Goal: Task Accomplishment & Management: Manage account settings

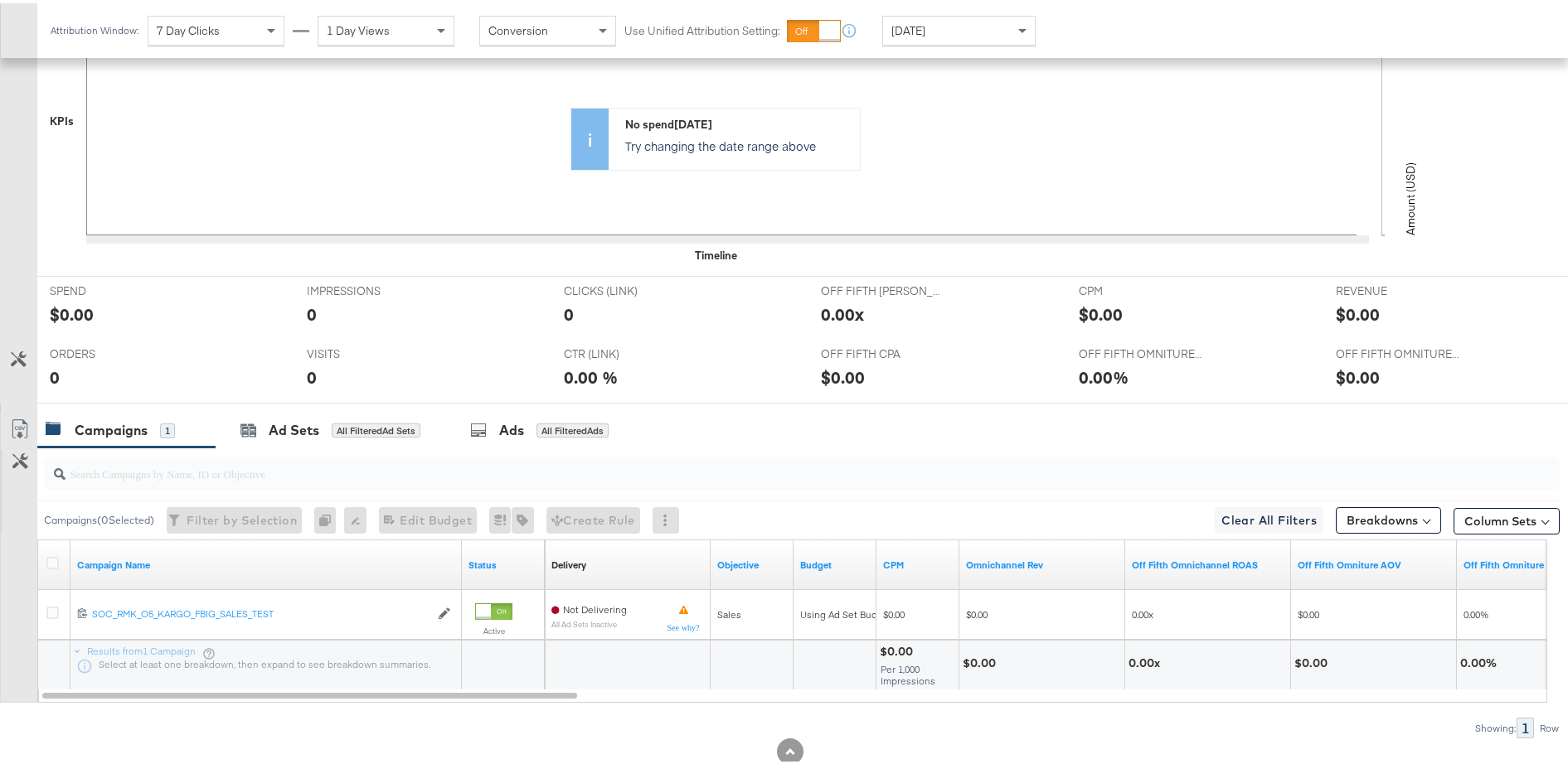
scroll to position [527, 0]
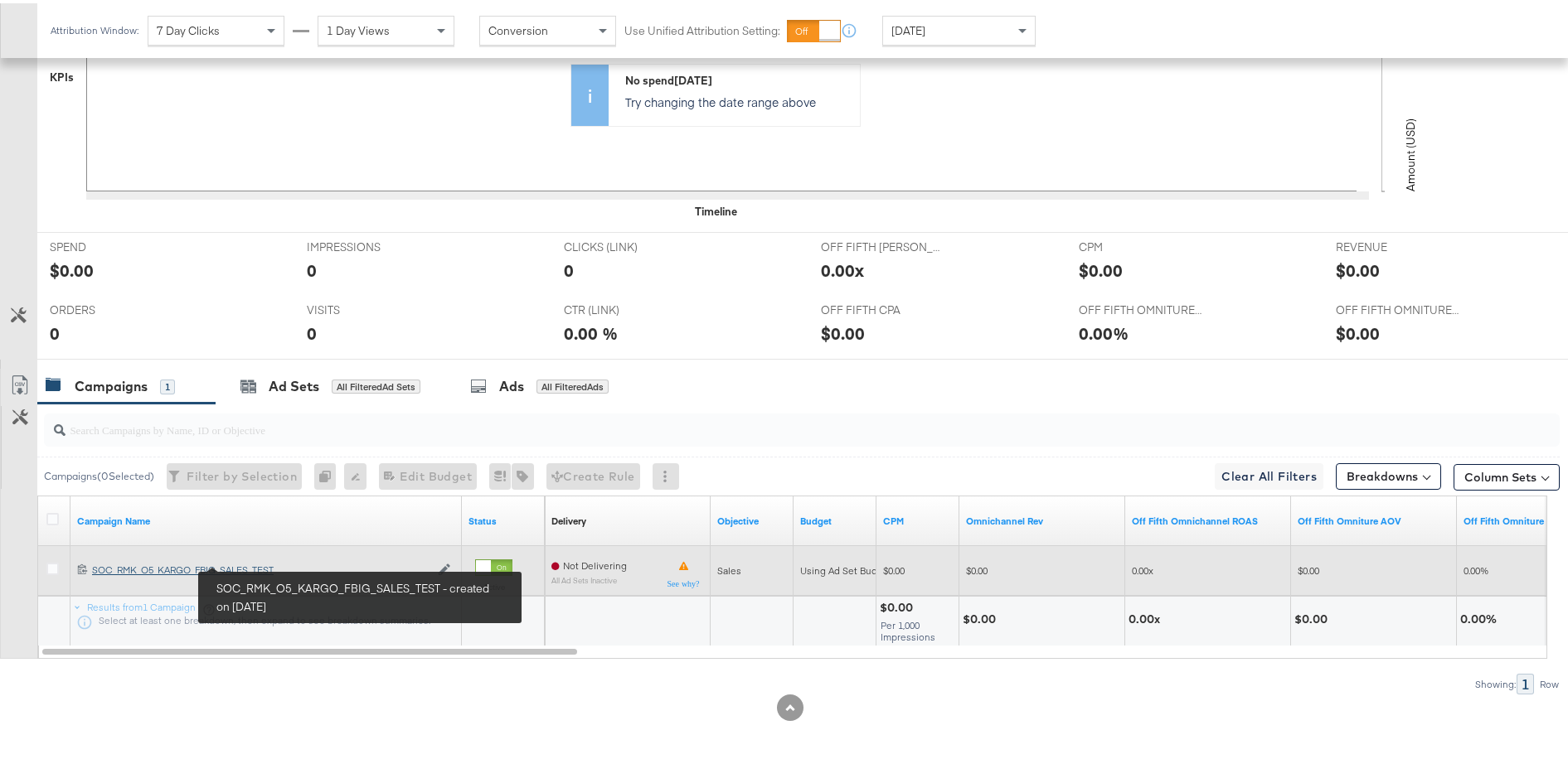
click at [256, 565] on div "SOC_RMK_O5_KARGO_FBIG_SALES_TEST SOC_RMK_O5_KARGO_FBIG_SALES_TEST" at bounding box center [260, 567] width 337 height 14
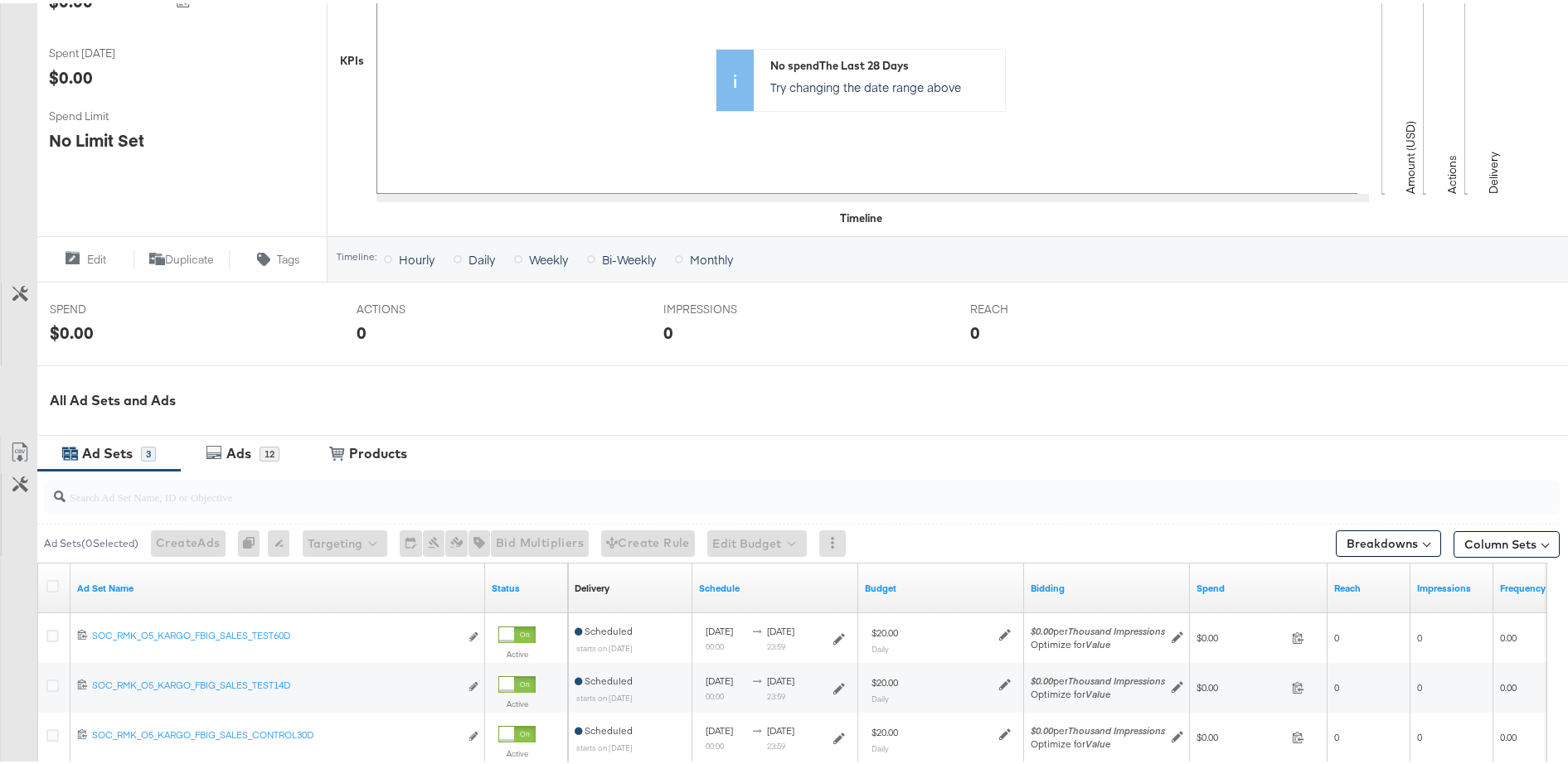
scroll to position [601, 0]
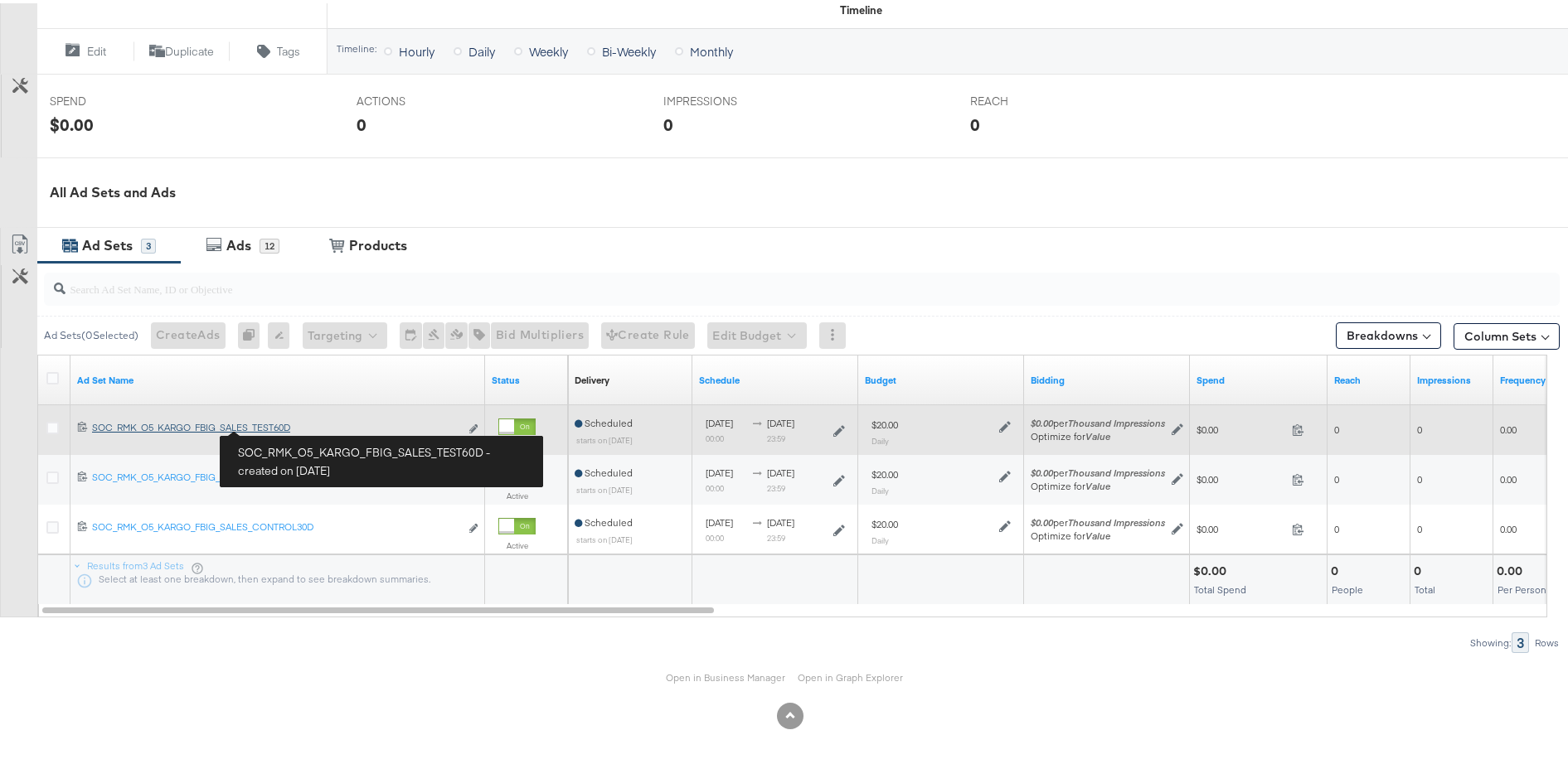
click at [281, 425] on div "SOC_RMK_O5_KARGO_FBIG_SALES_TEST60D SOC_RMK_O5_KARGO_FBIG_SALES_TEST60D" at bounding box center [275, 425] width 367 height 14
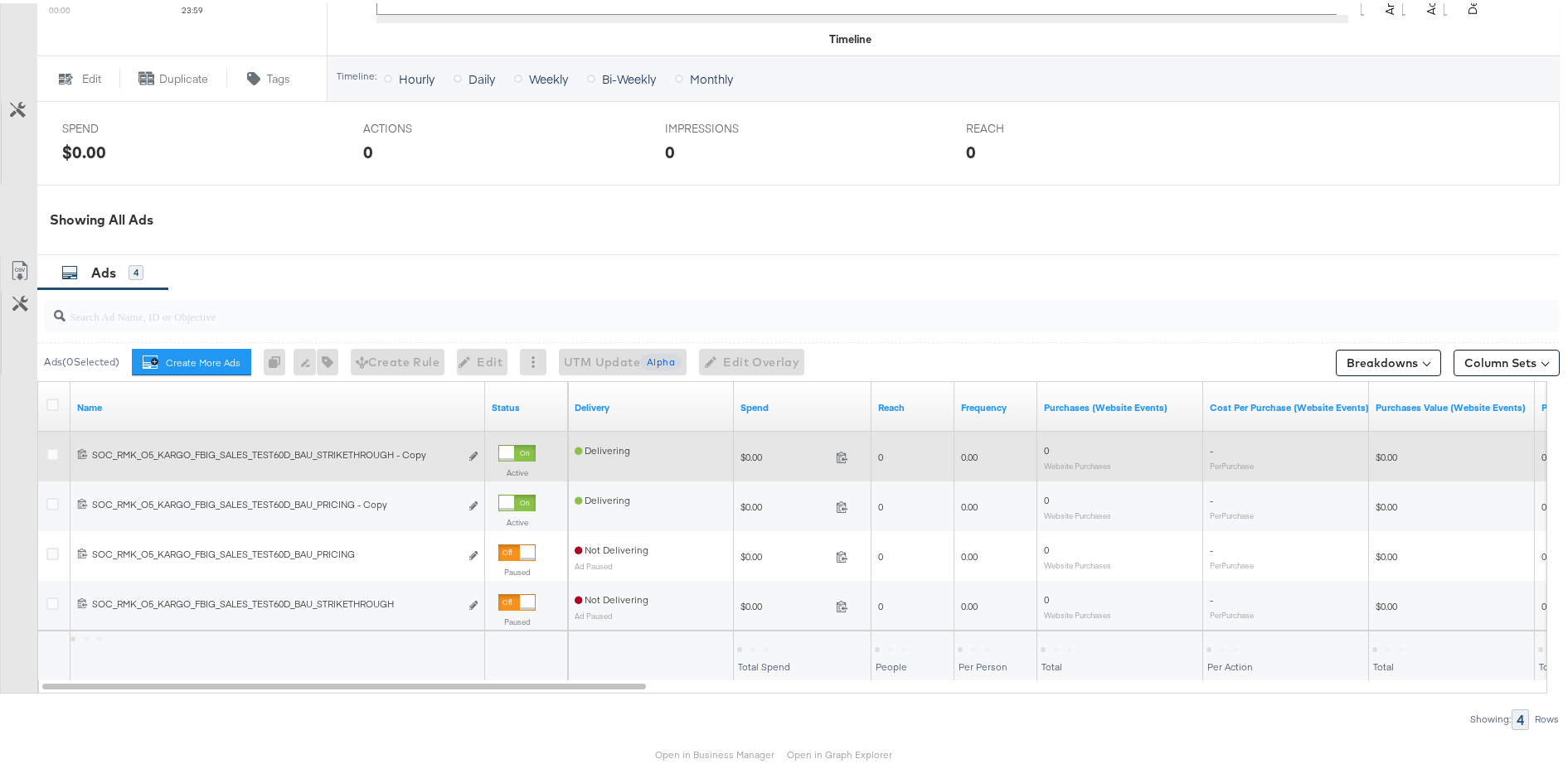
scroll to position [746, 0]
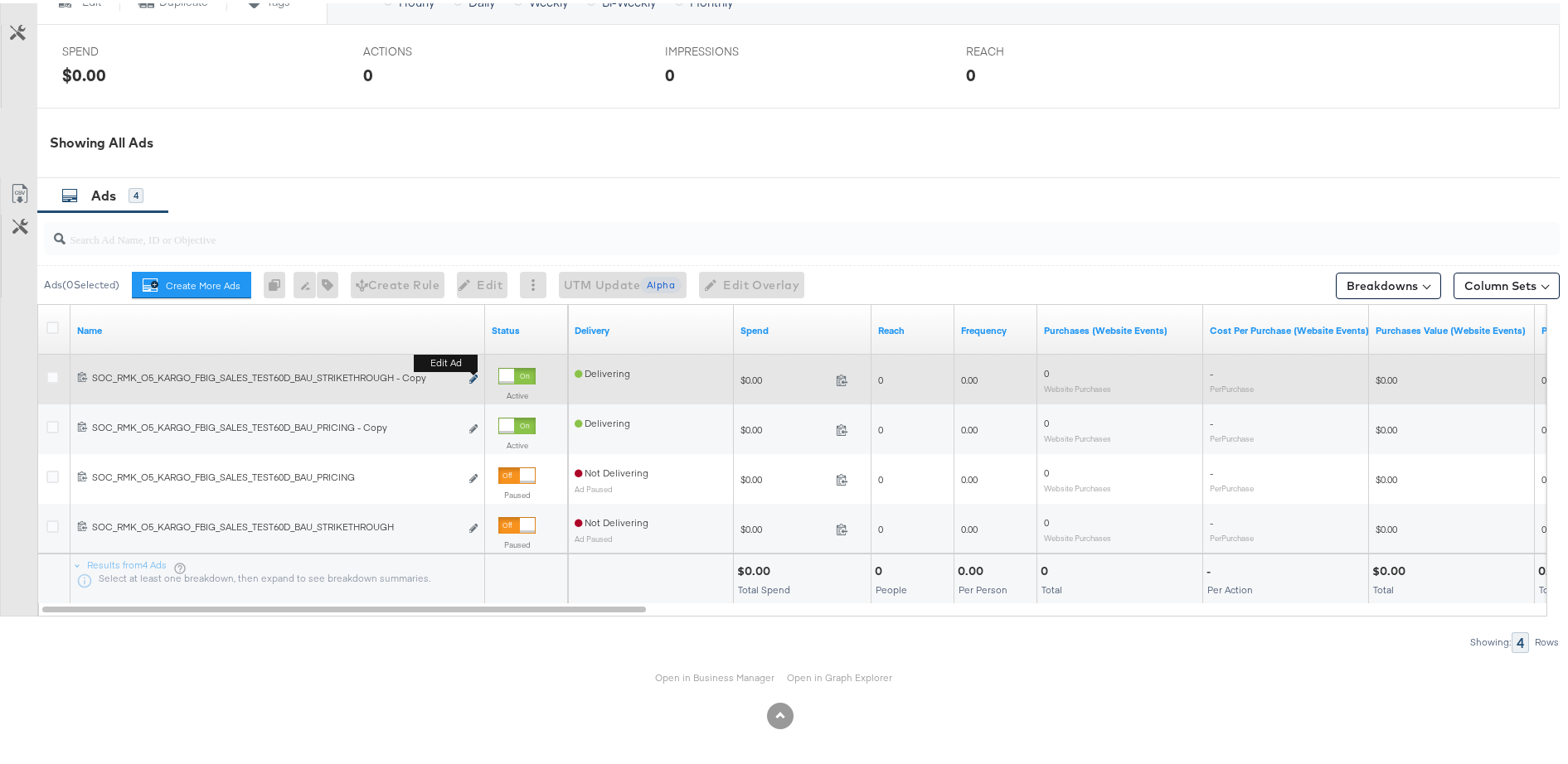
click at [472, 379] on icon "link" at bounding box center [473, 375] width 9 height 9
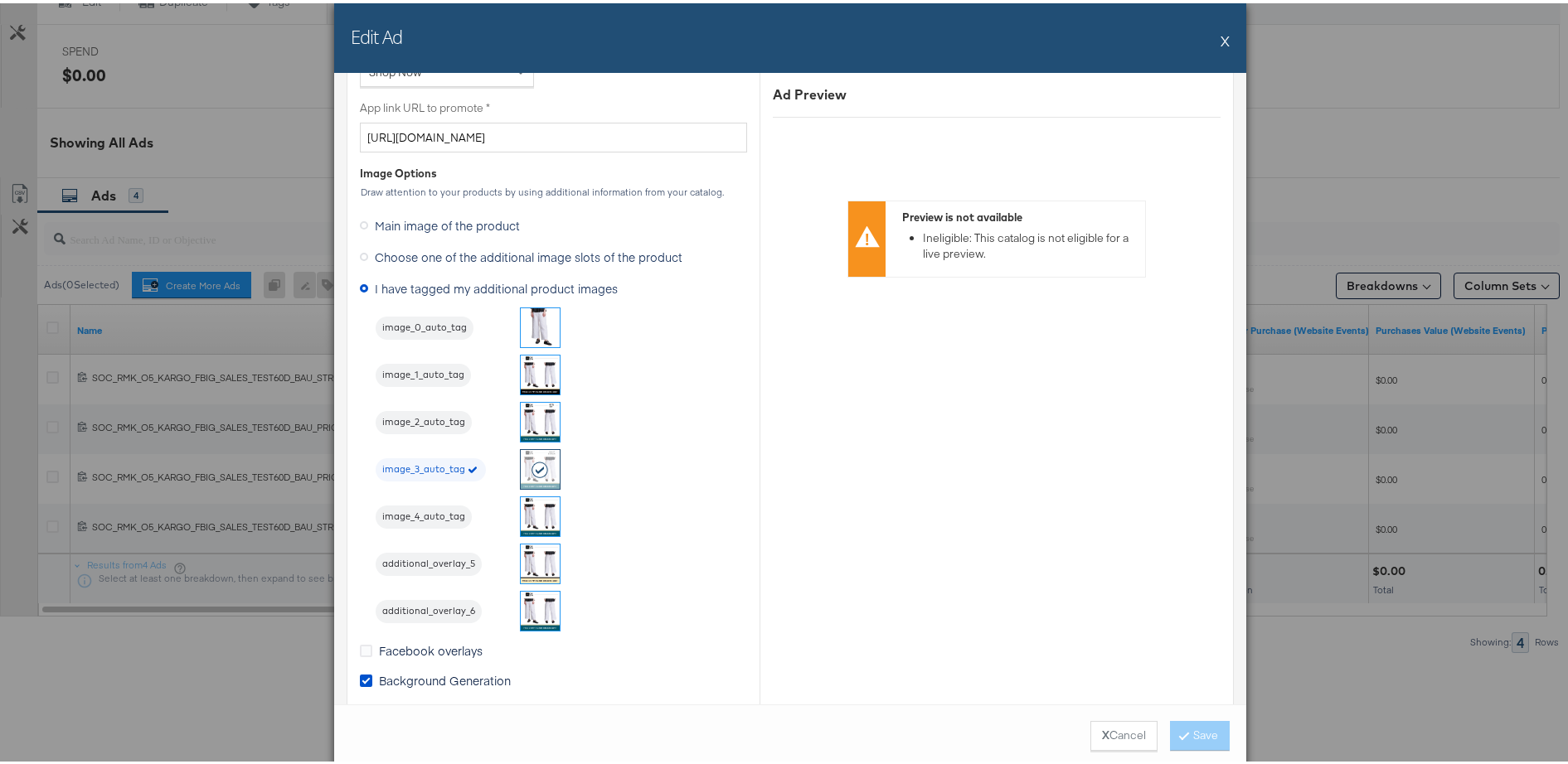
scroll to position [1360, 0]
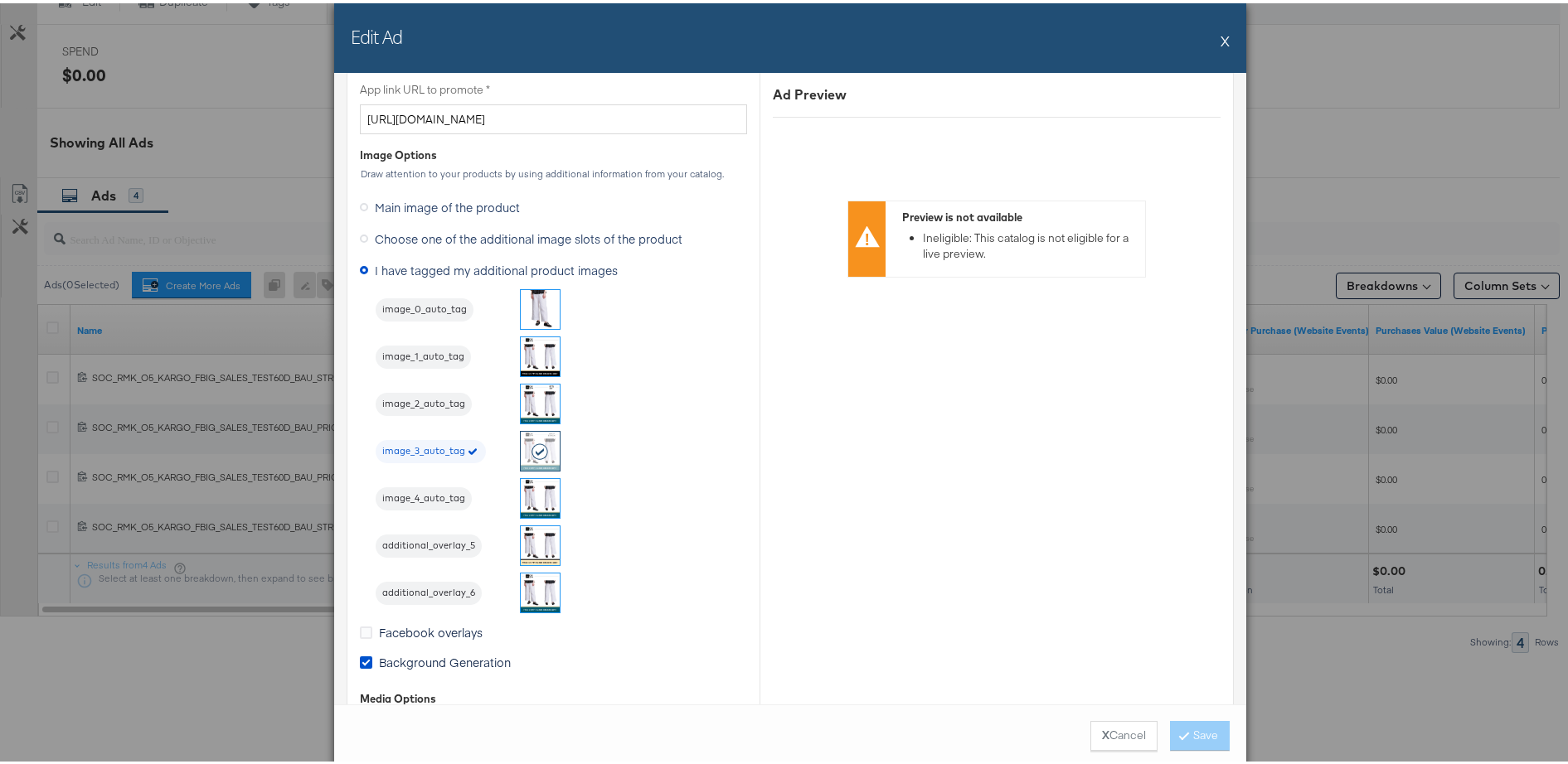
click at [1221, 41] on button "X" at bounding box center [1225, 37] width 9 height 33
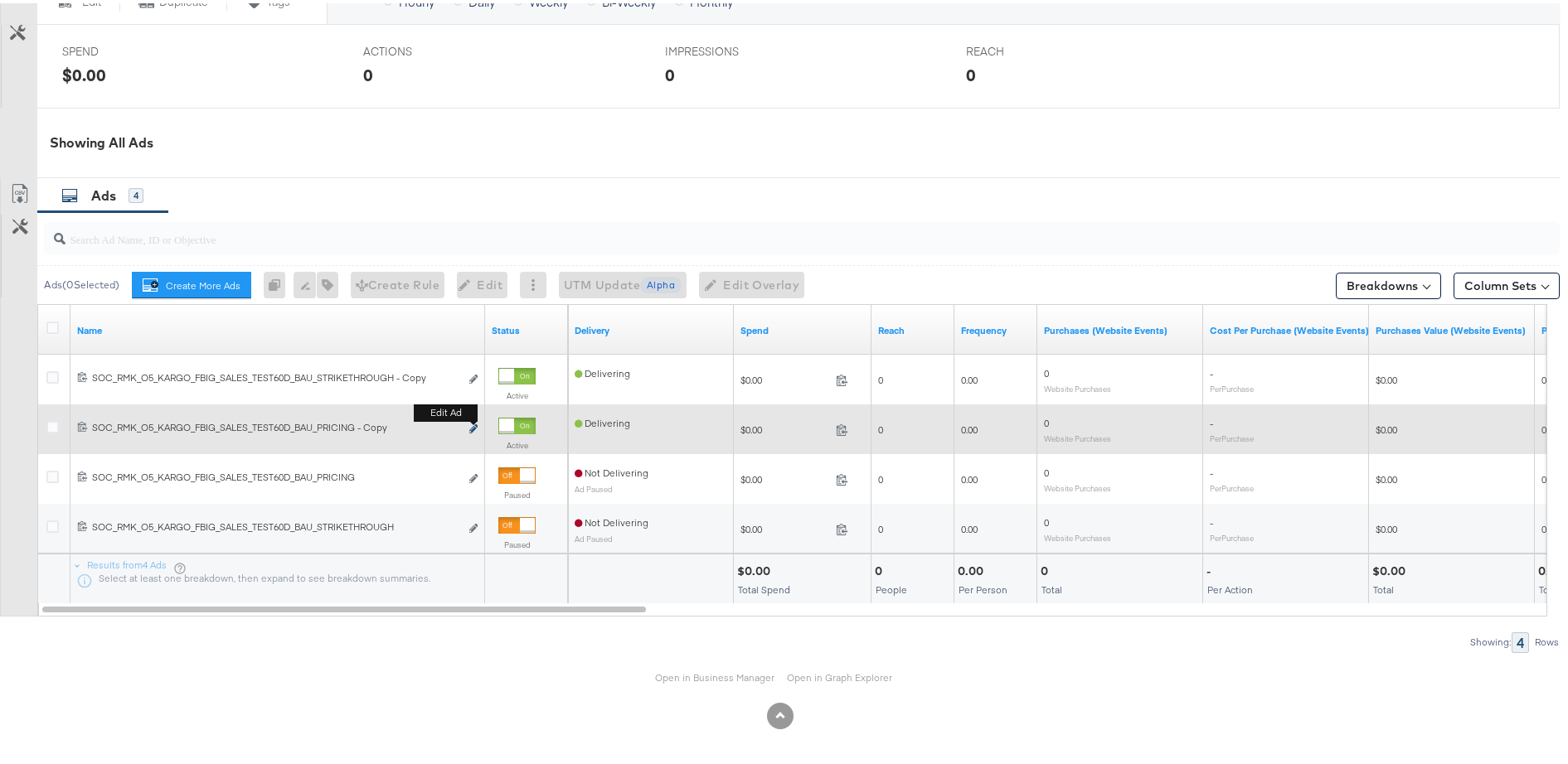
click at [472, 426] on icon "link" at bounding box center [473, 425] width 9 height 9
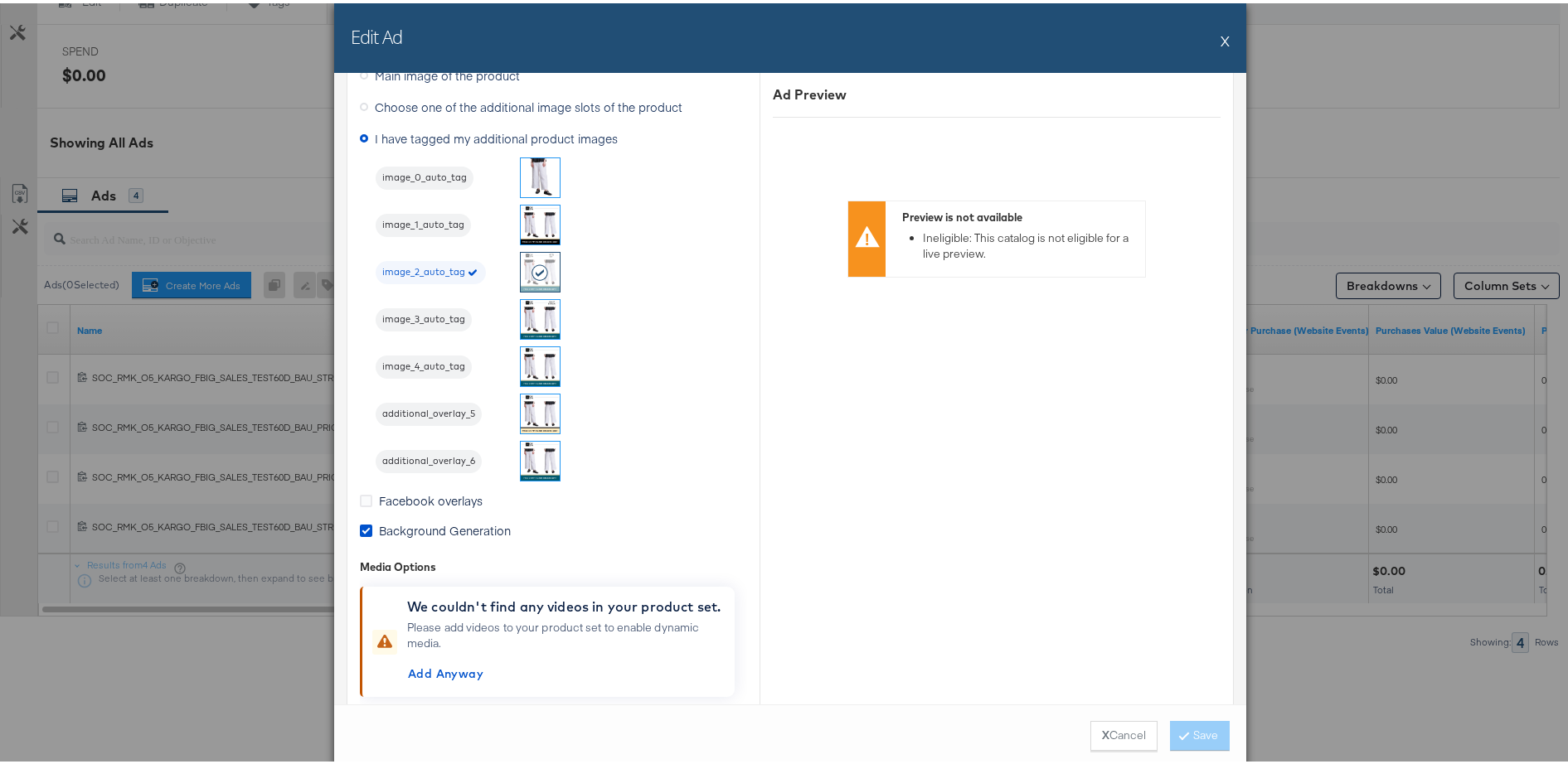
scroll to position [1302, 0]
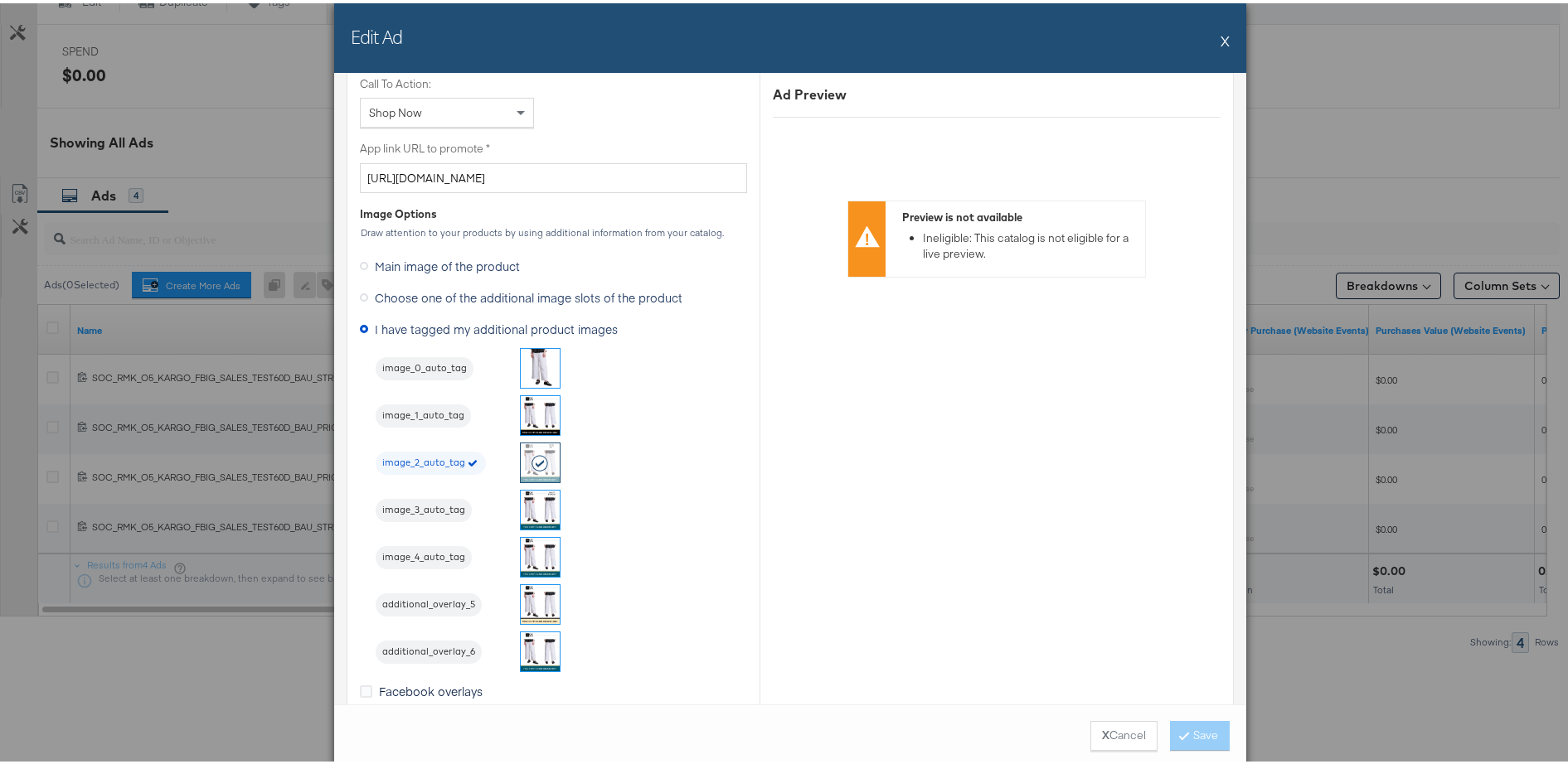
click at [1221, 40] on button "X" at bounding box center [1225, 37] width 9 height 33
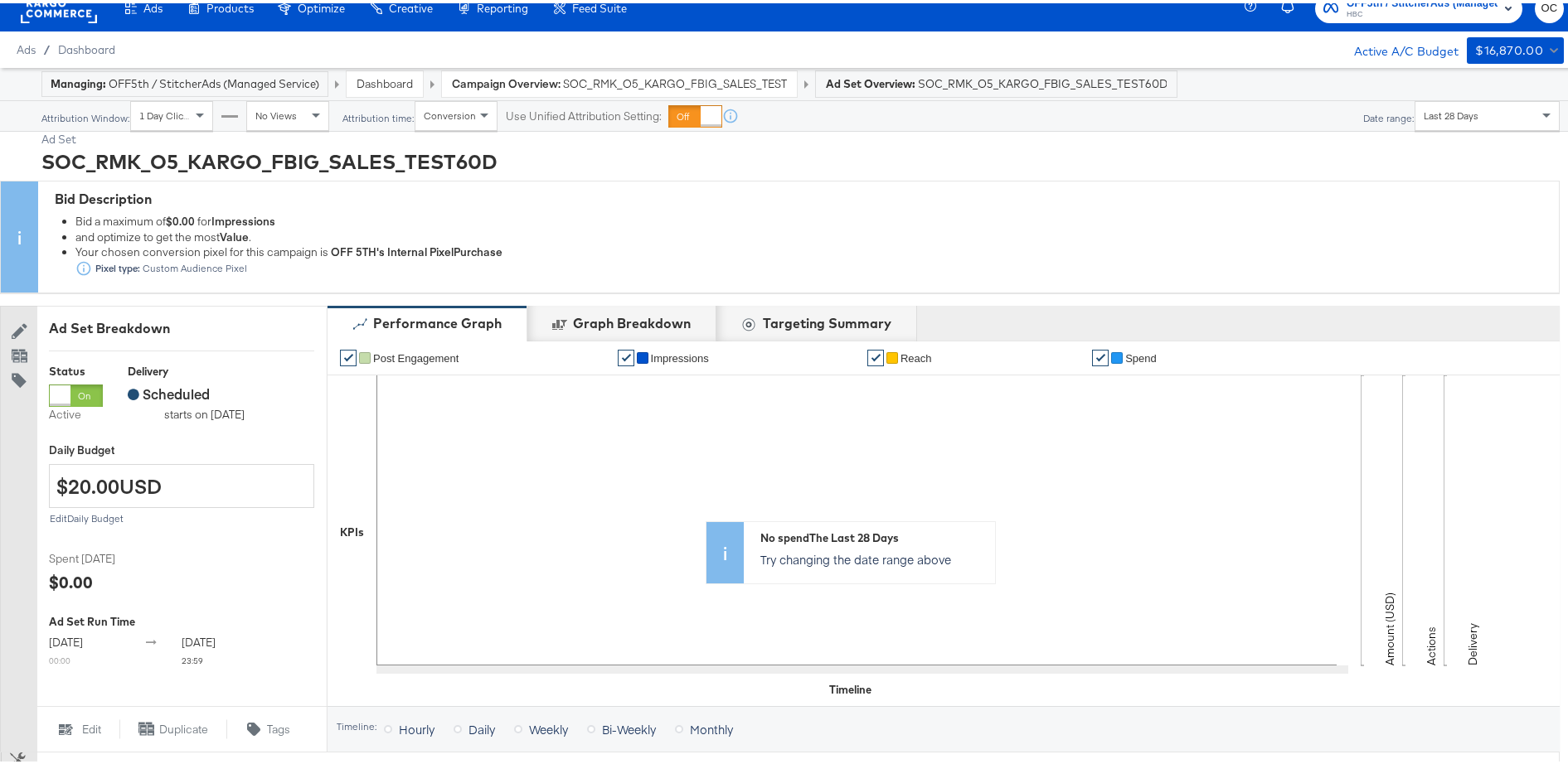
scroll to position [0, 0]
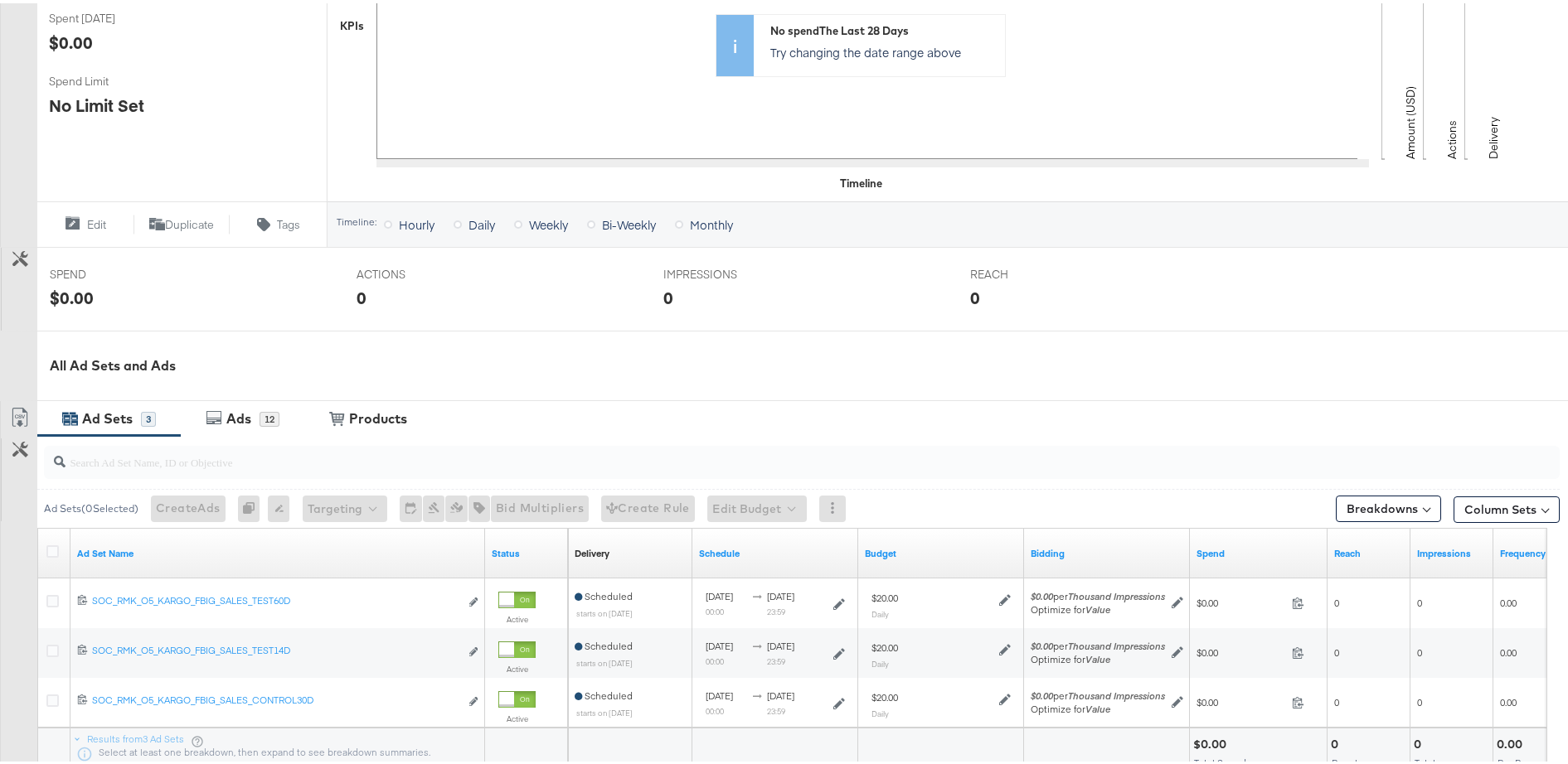
scroll to position [601, 0]
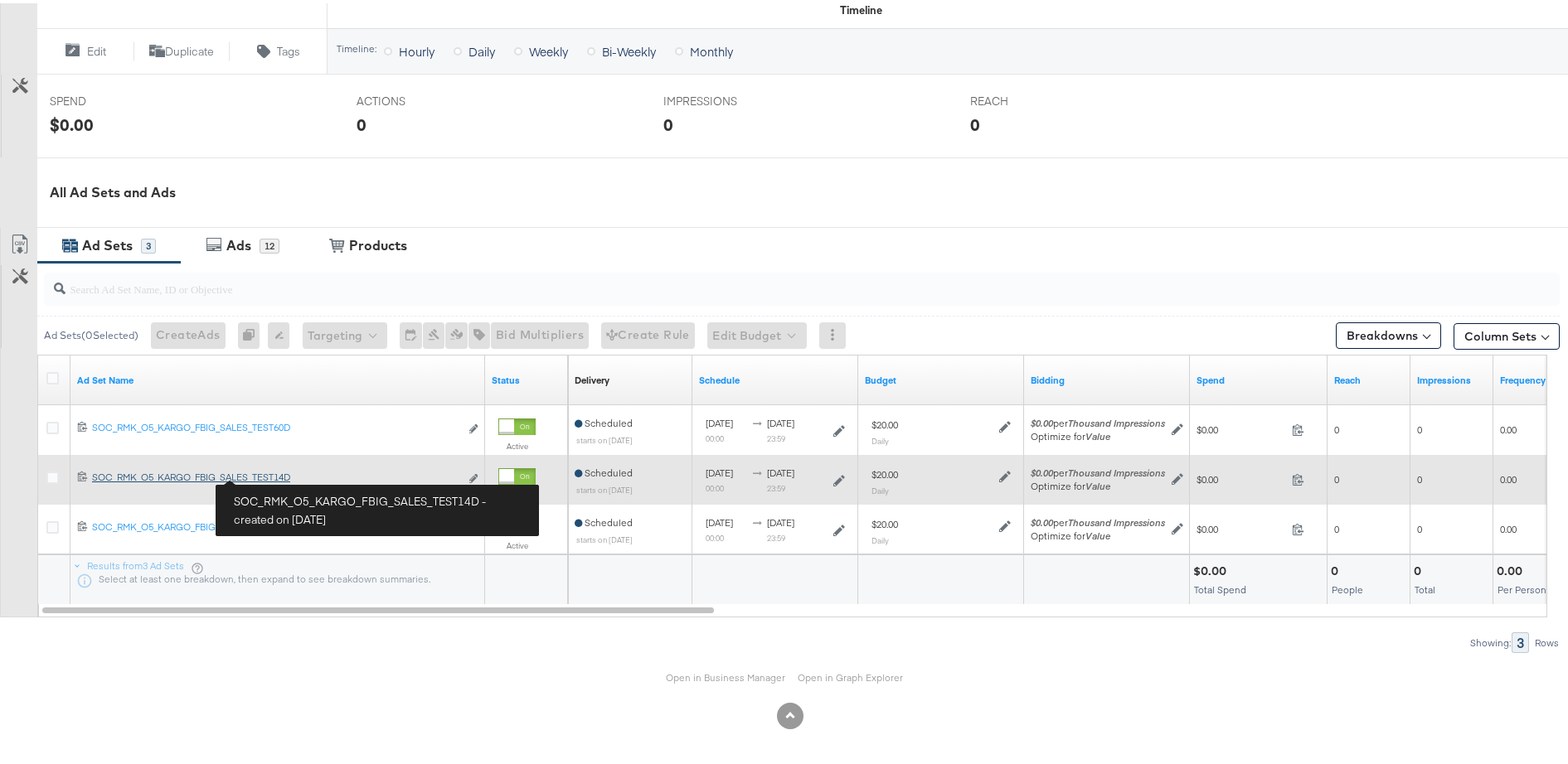
click at [277, 476] on div "SOC_RMK_O5_KARGO_FBIG_SALES_TEST14D SOC_RMK_O5_KARGO_FBIG_SALES_TEST14D" at bounding box center [275, 474] width 367 height 14
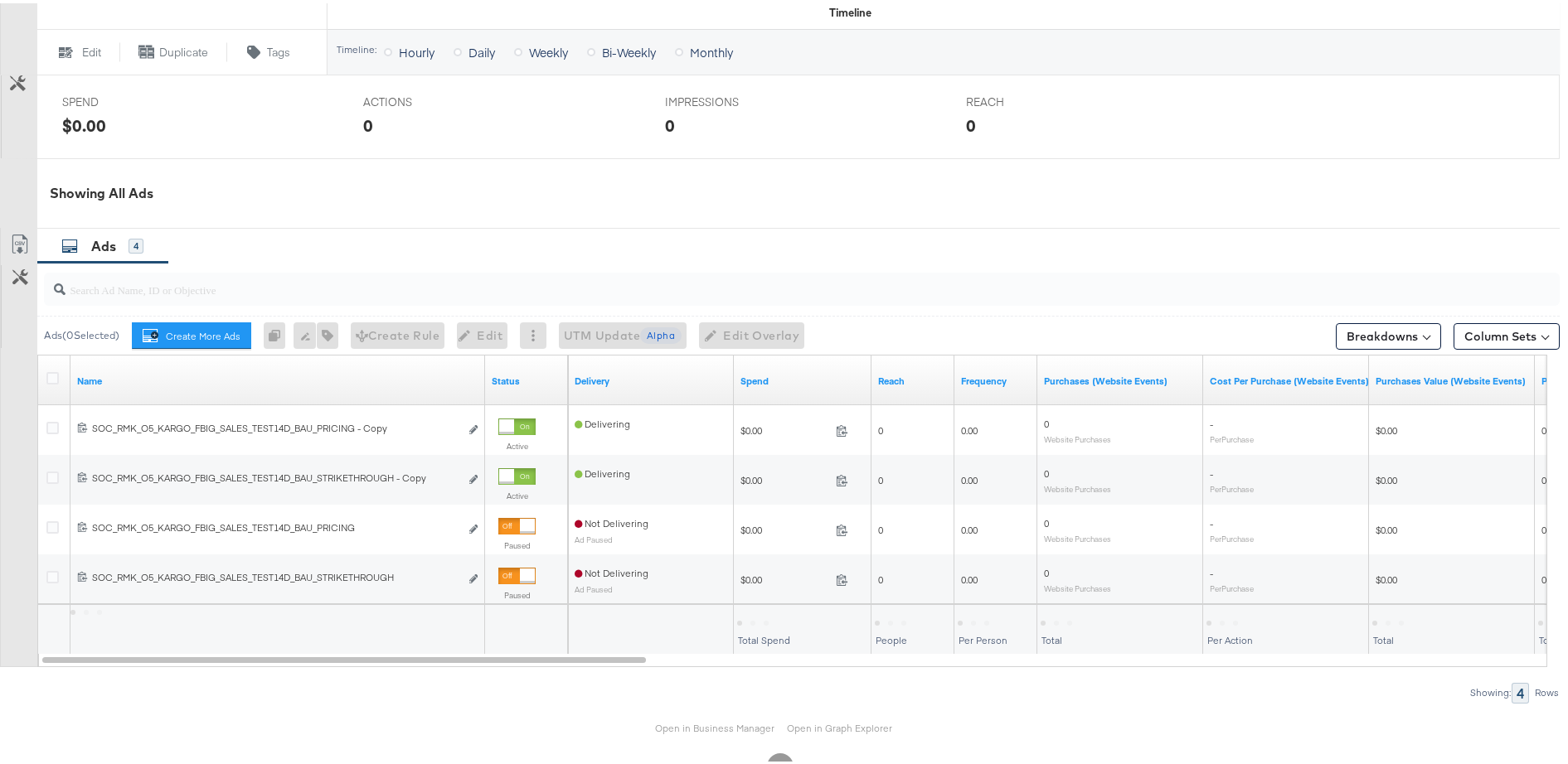
scroll to position [746, 0]
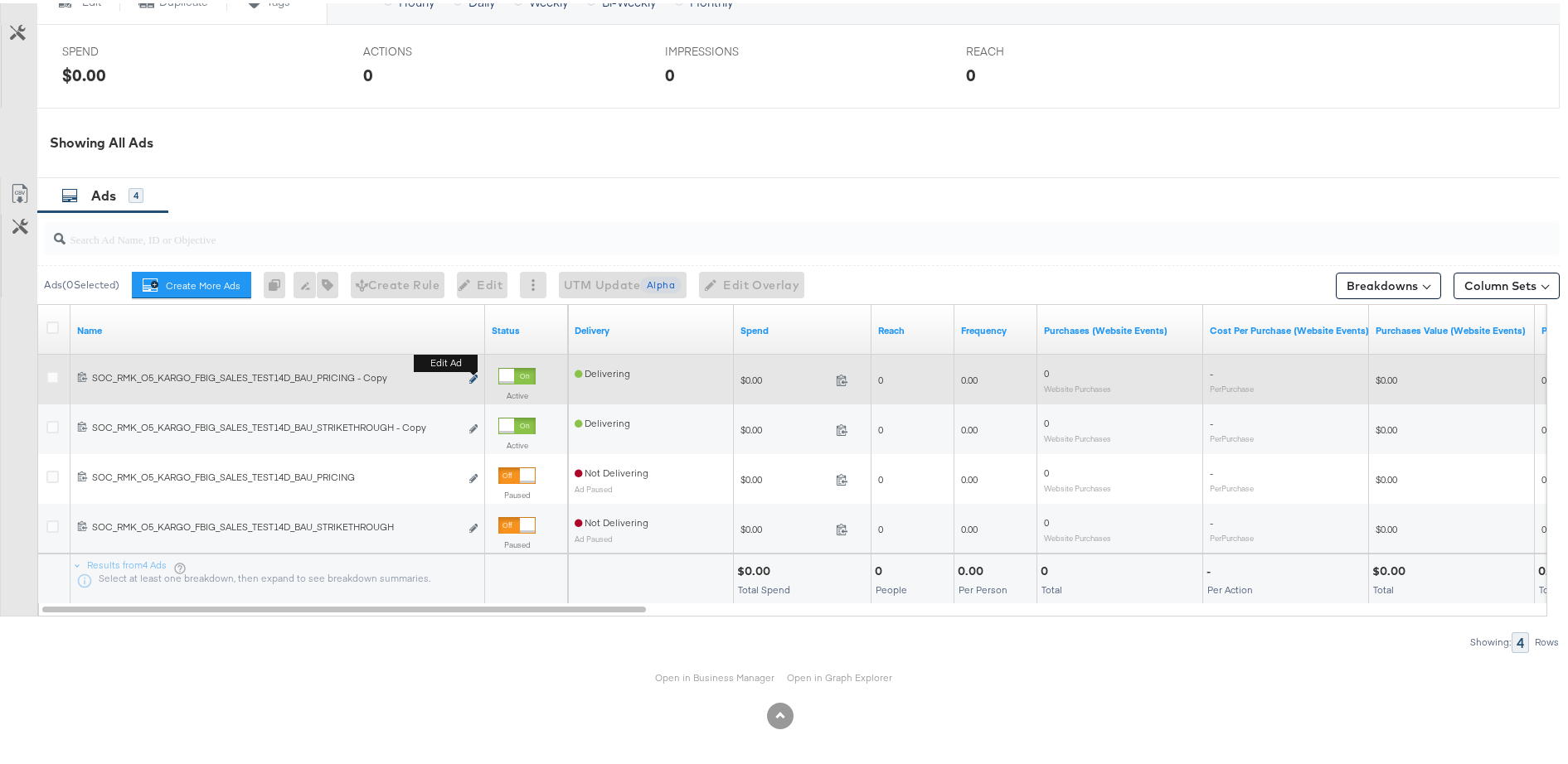
click at [473, 374] on icon "link" at bounding box center [473, 375] width 9 height 9
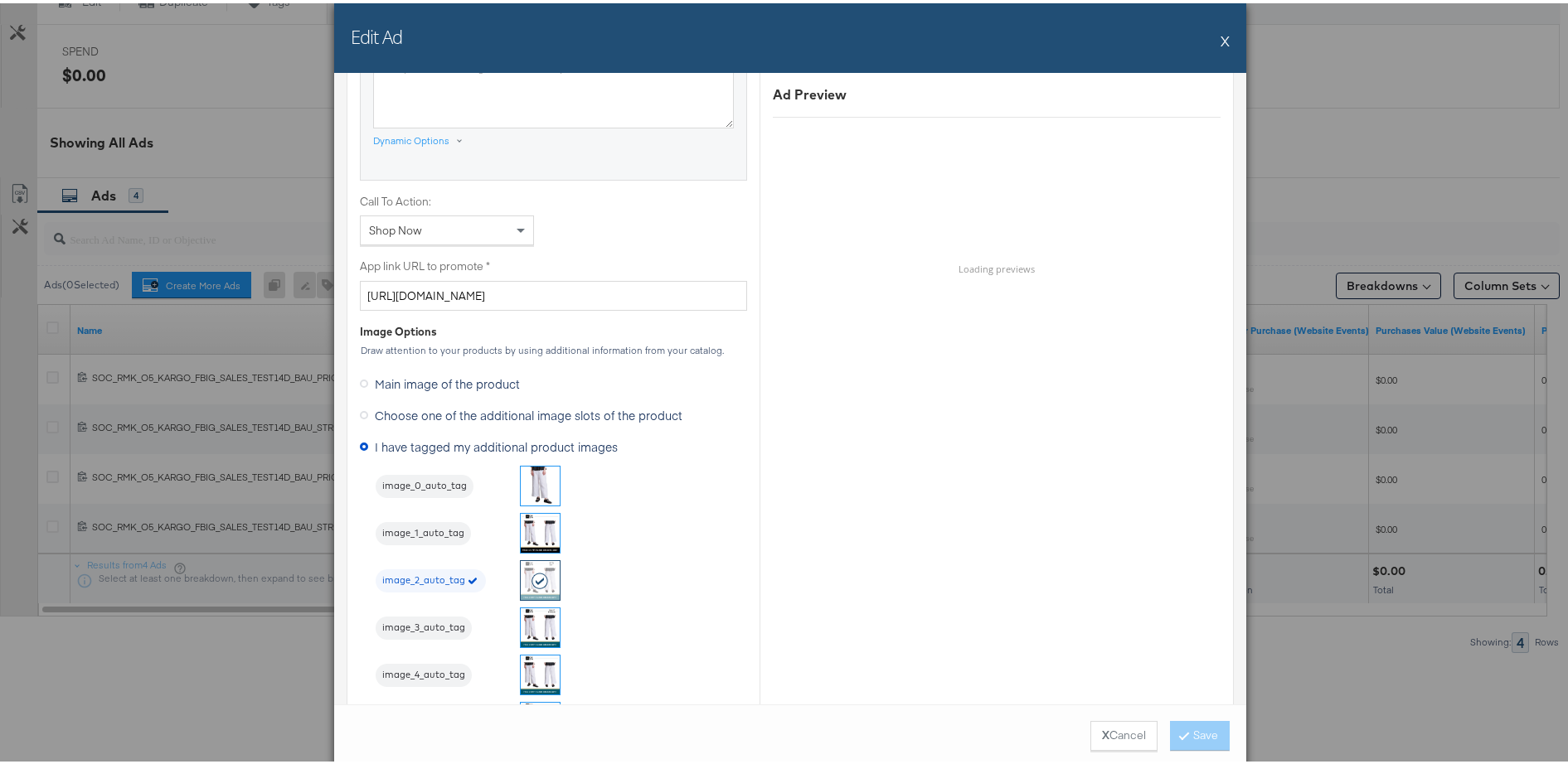
scroll to position [1313, 0]
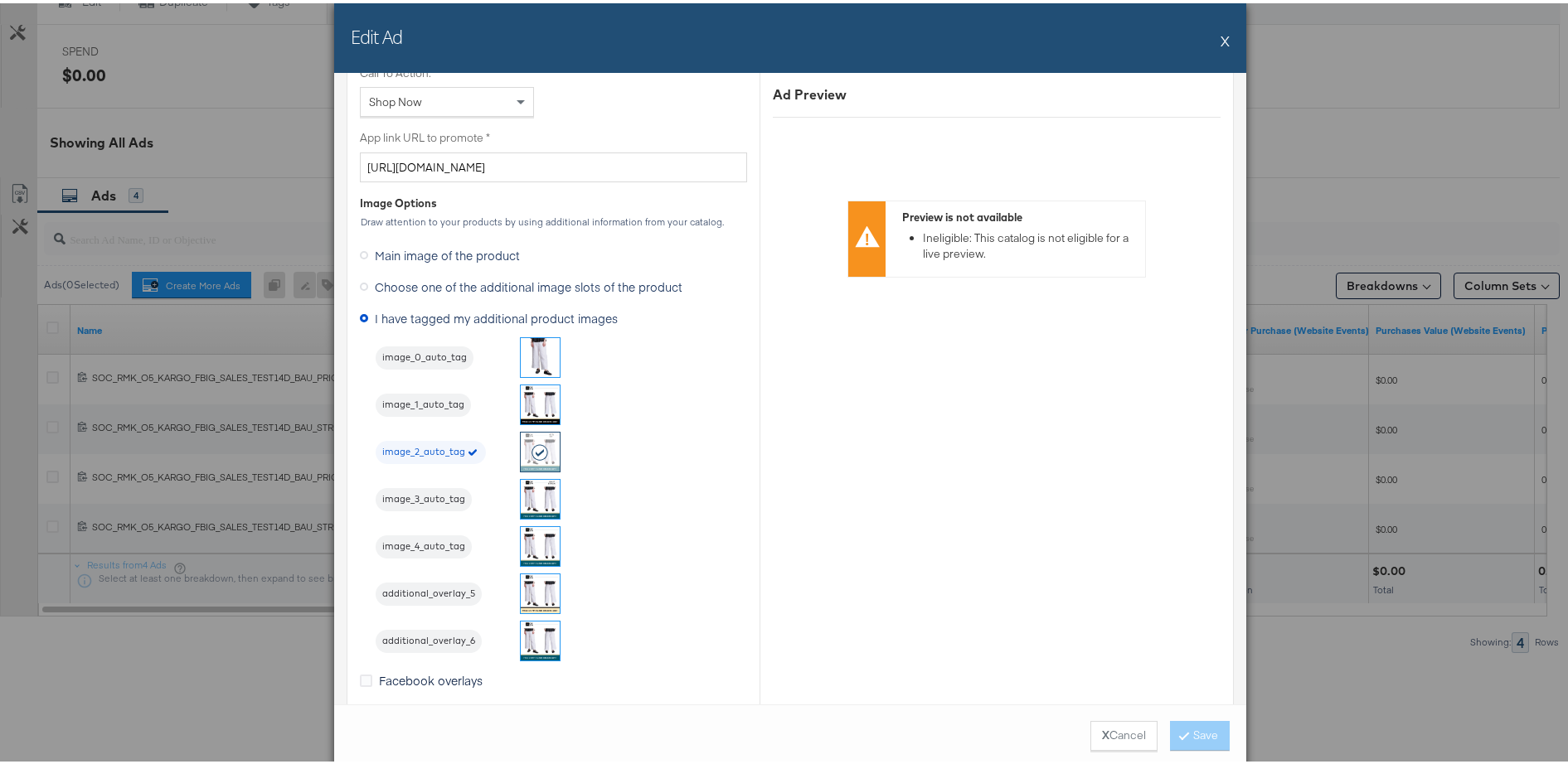
click at [1221, 43] on button "X" at bounding box center [1225, 37] width 9 height 33
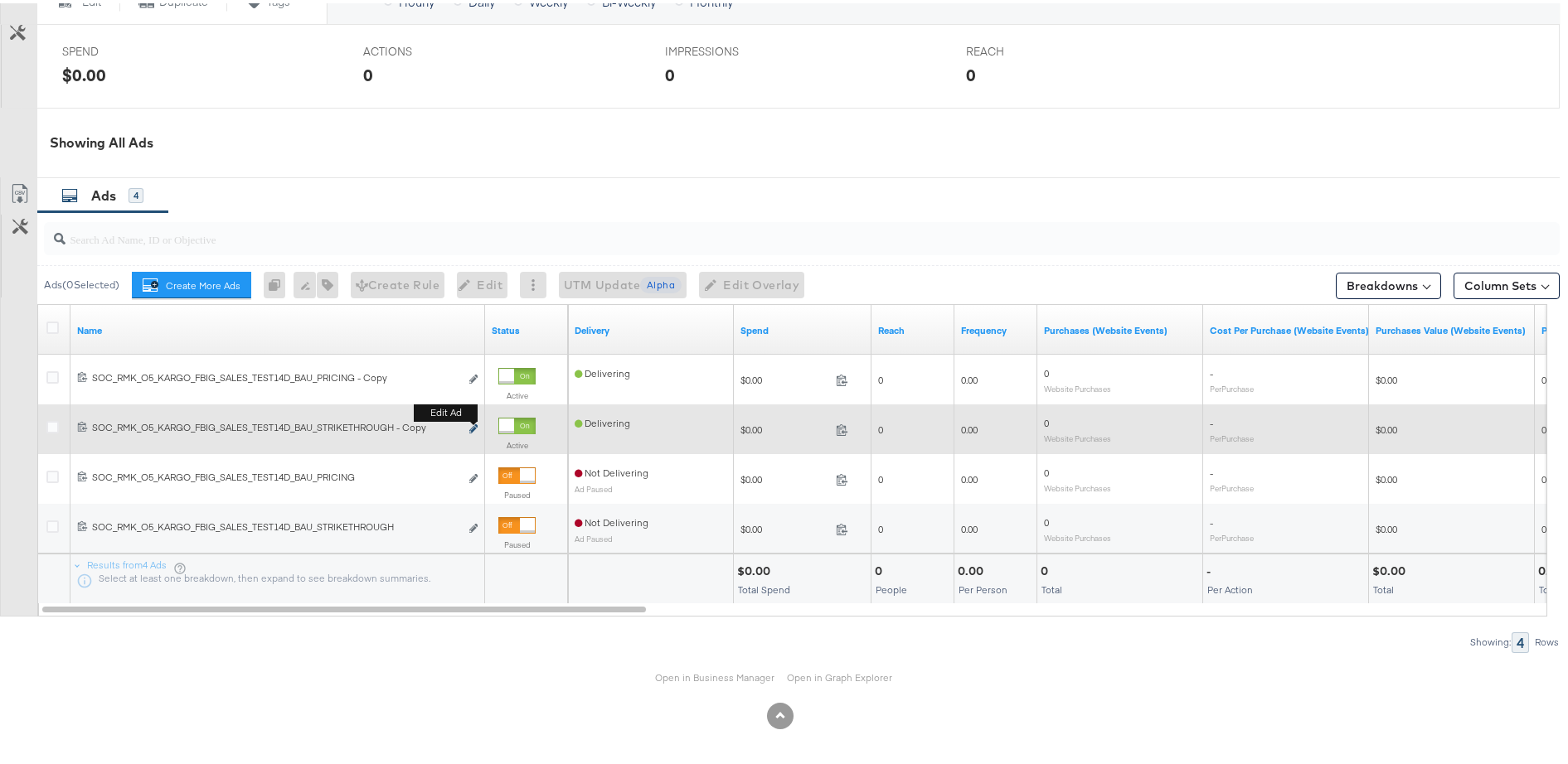
click at [472, 425] on icon "link" at bounding box center [473, 425] width 9 height 9
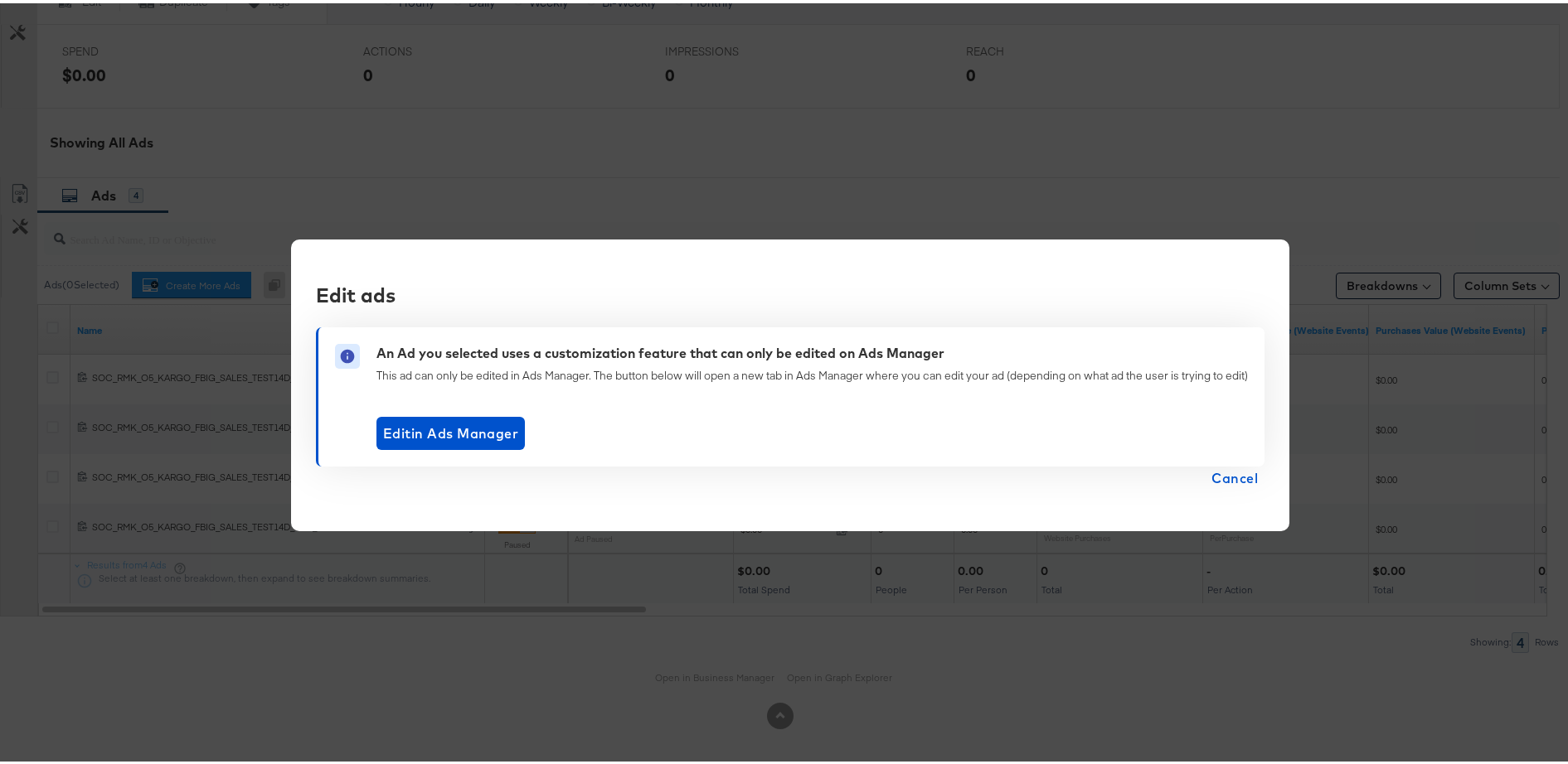
click at [1235, 470] on span "Cancel" at bounding box center [1234, 474] width 47 height 23
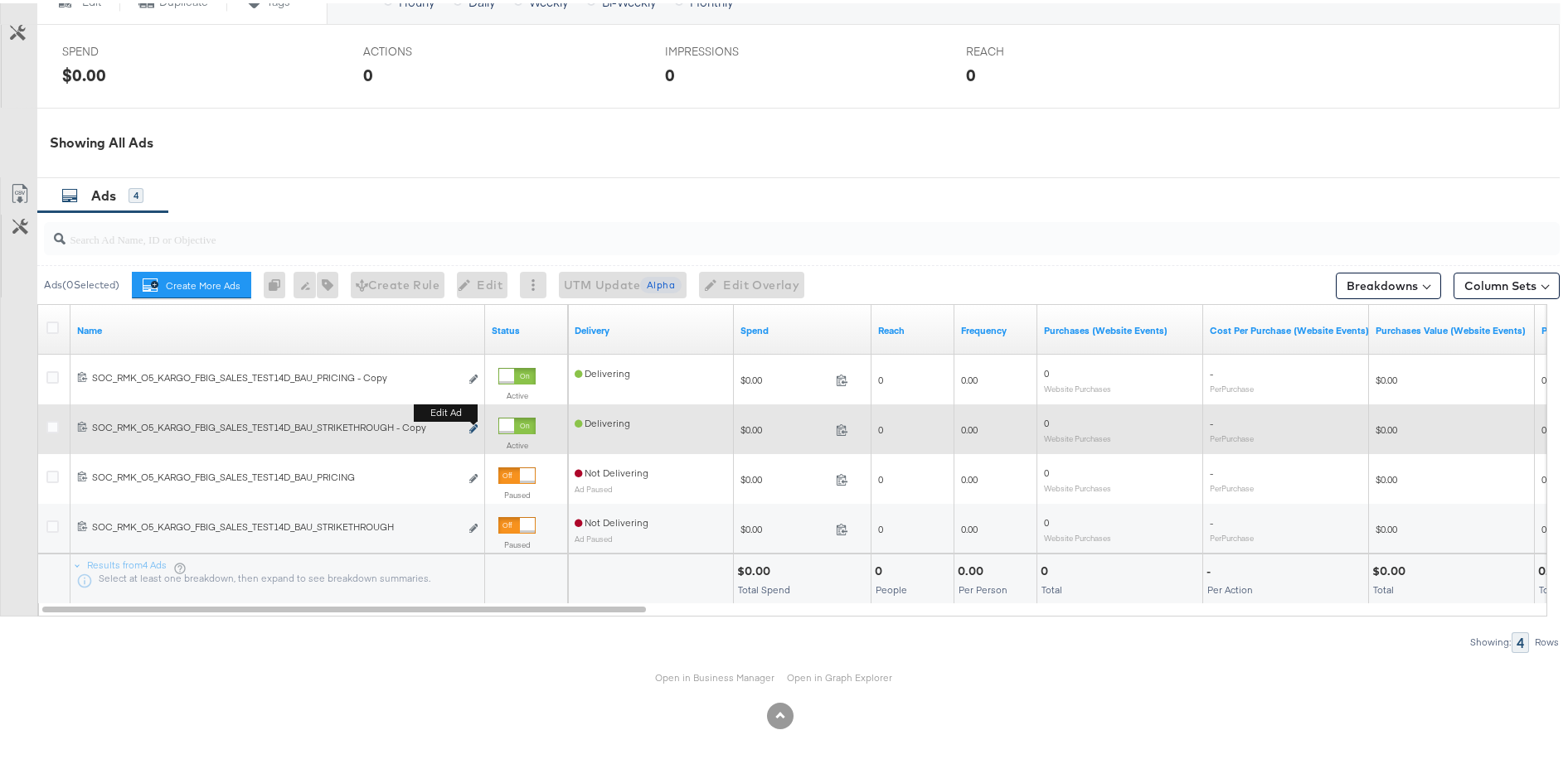
click at [473, 426] on icon "link" at bounding box center [473, 425] width 9 height 9
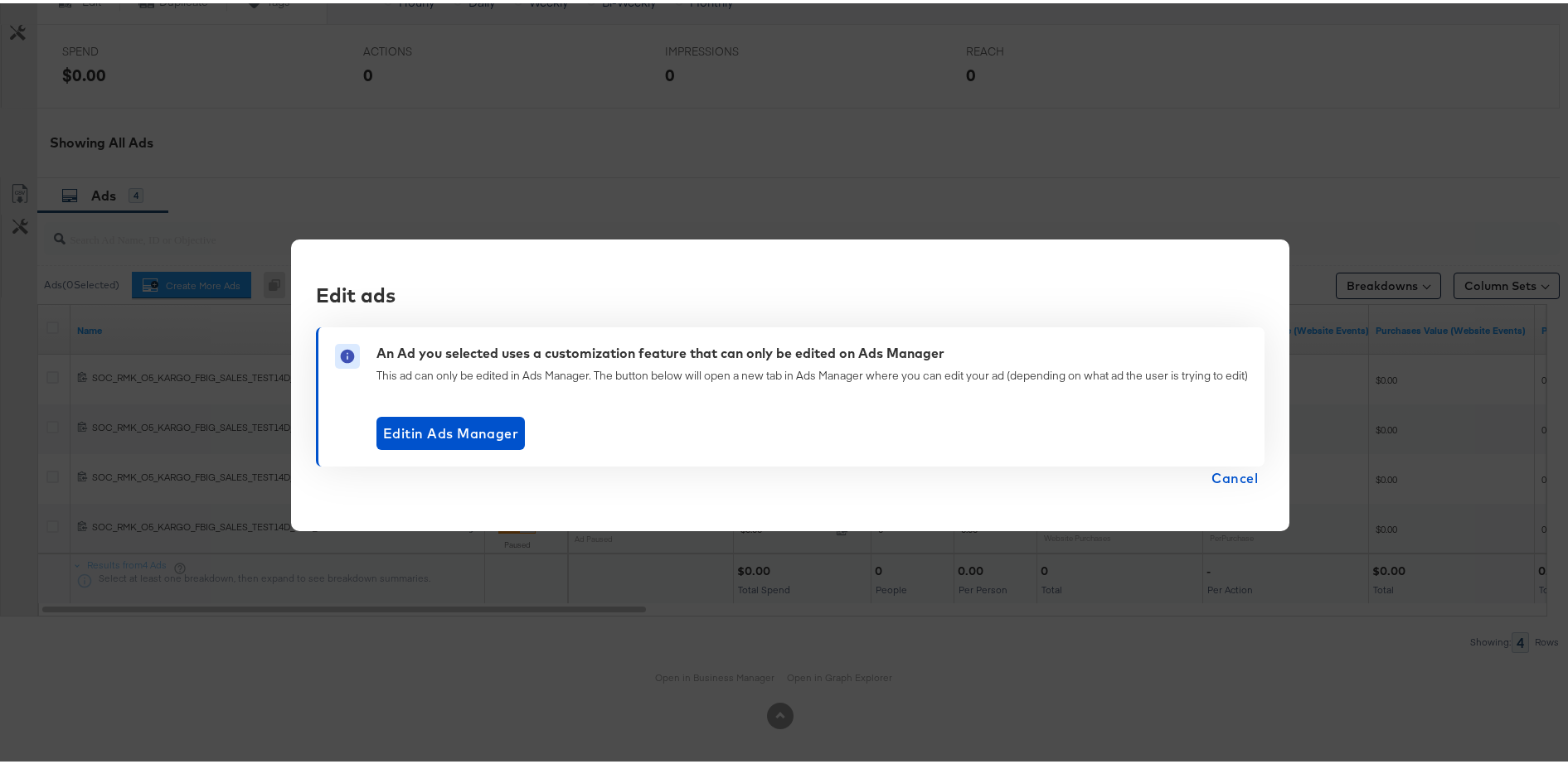
click at [1233, 470] on span "Cancel" at bounding box center [1234, 474] width 47 height 23
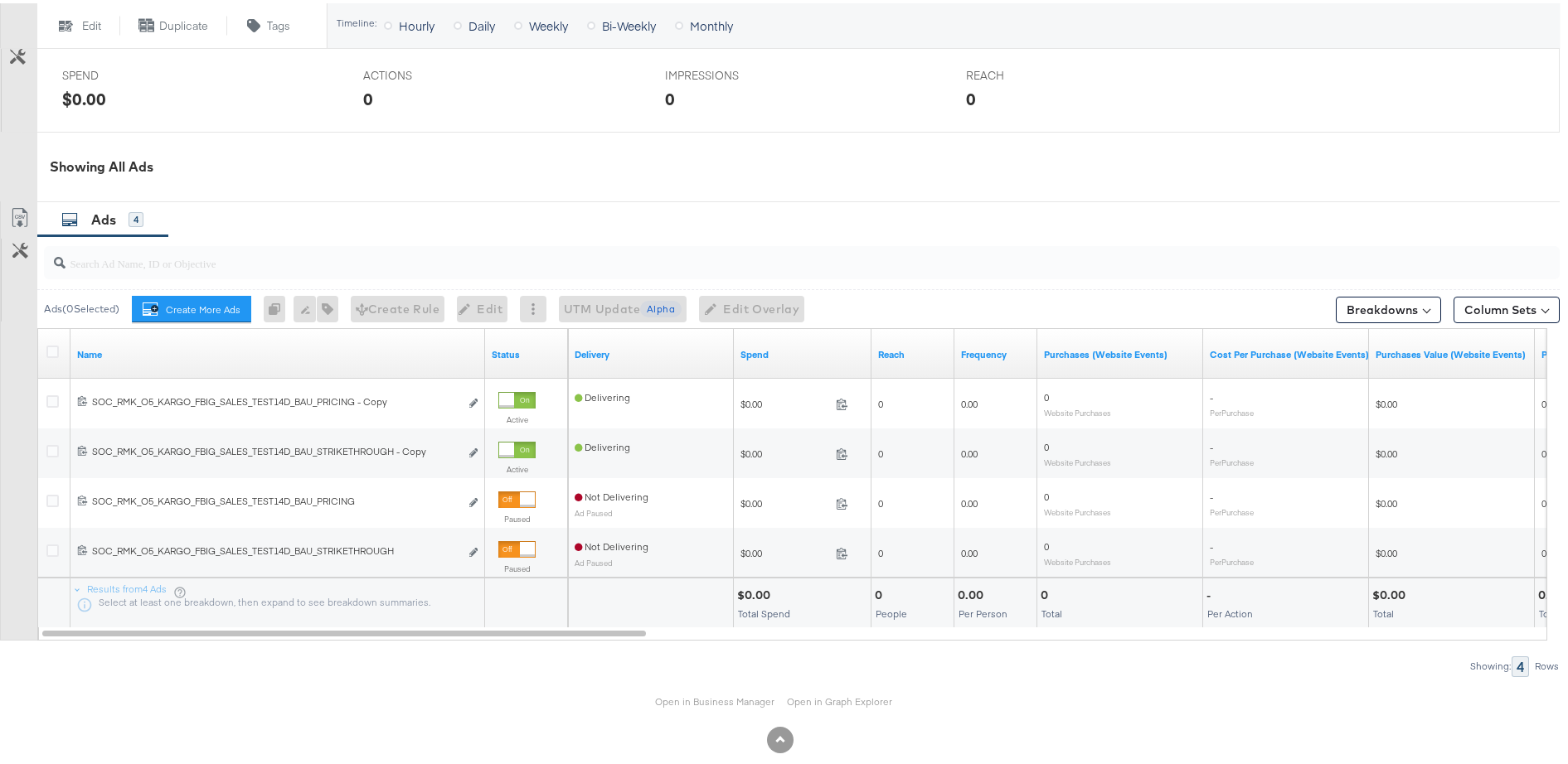
scroll to position [746, 0]
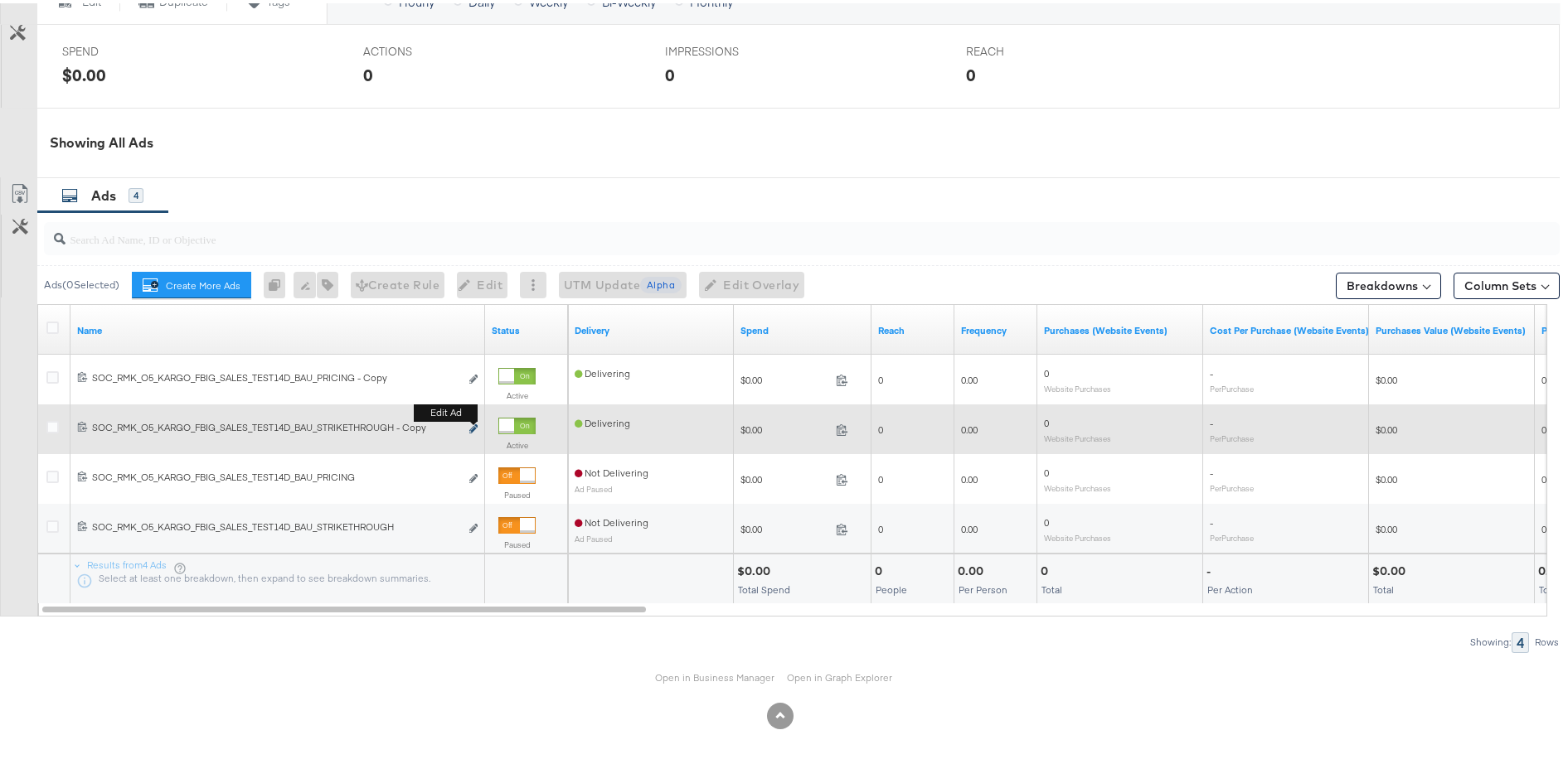
click at [472, 428] on icon "link" at bounding box center [473, 425] width 9 height 9
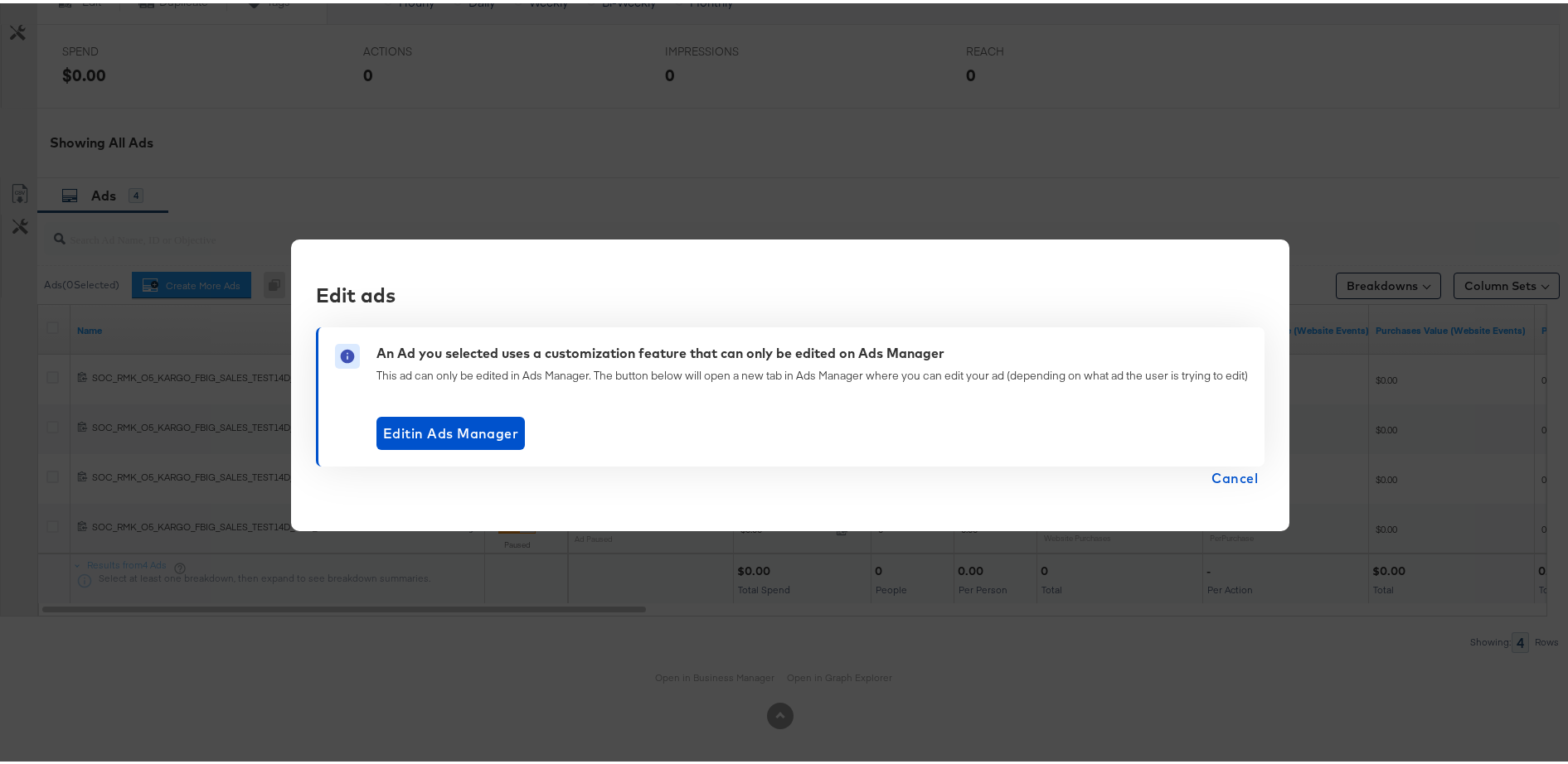
click at [1235, 474] on span "Cancel" at bounding box center [1234, 474] width 47 height 23
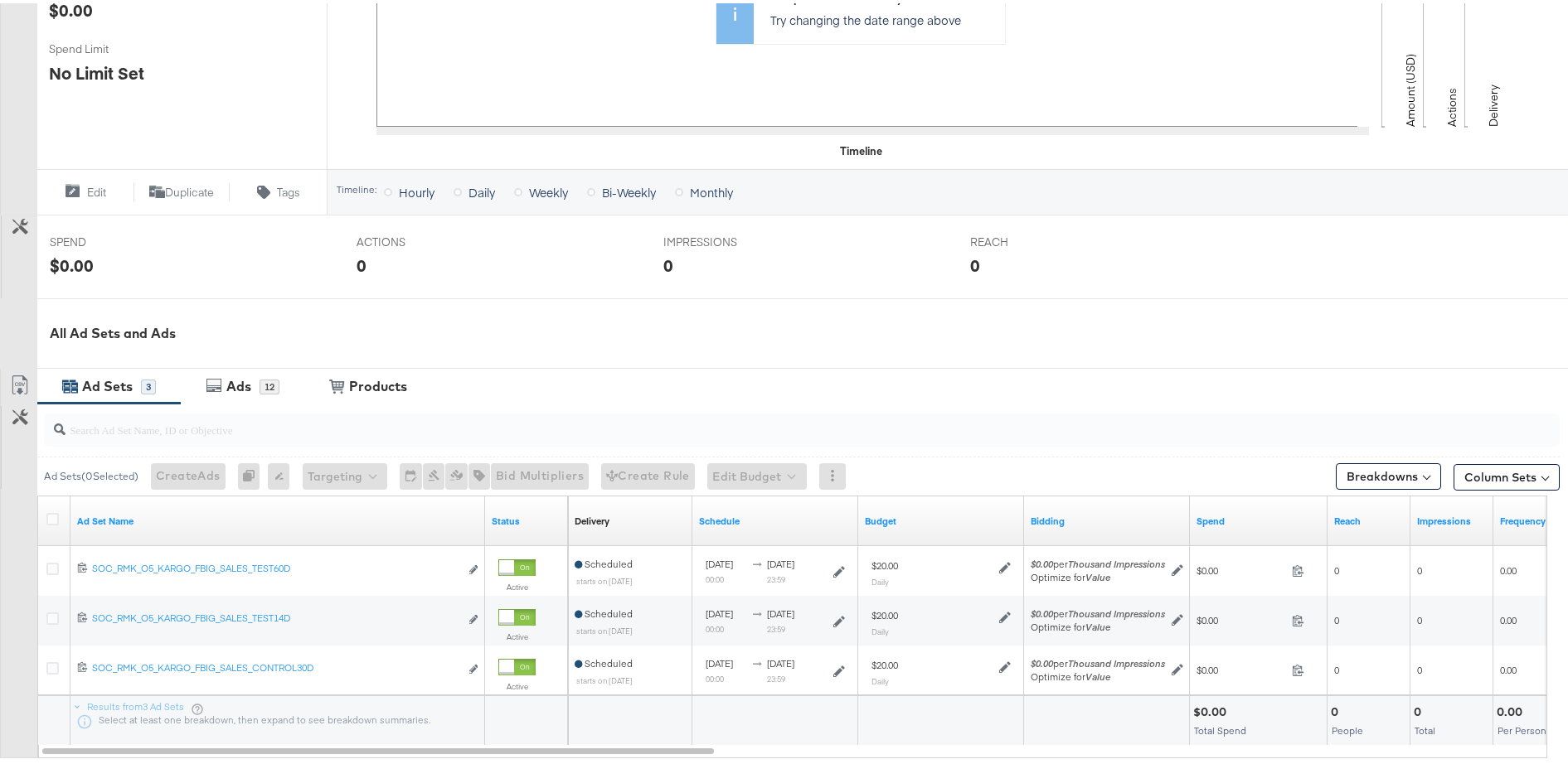
scroll to position [601, 0]
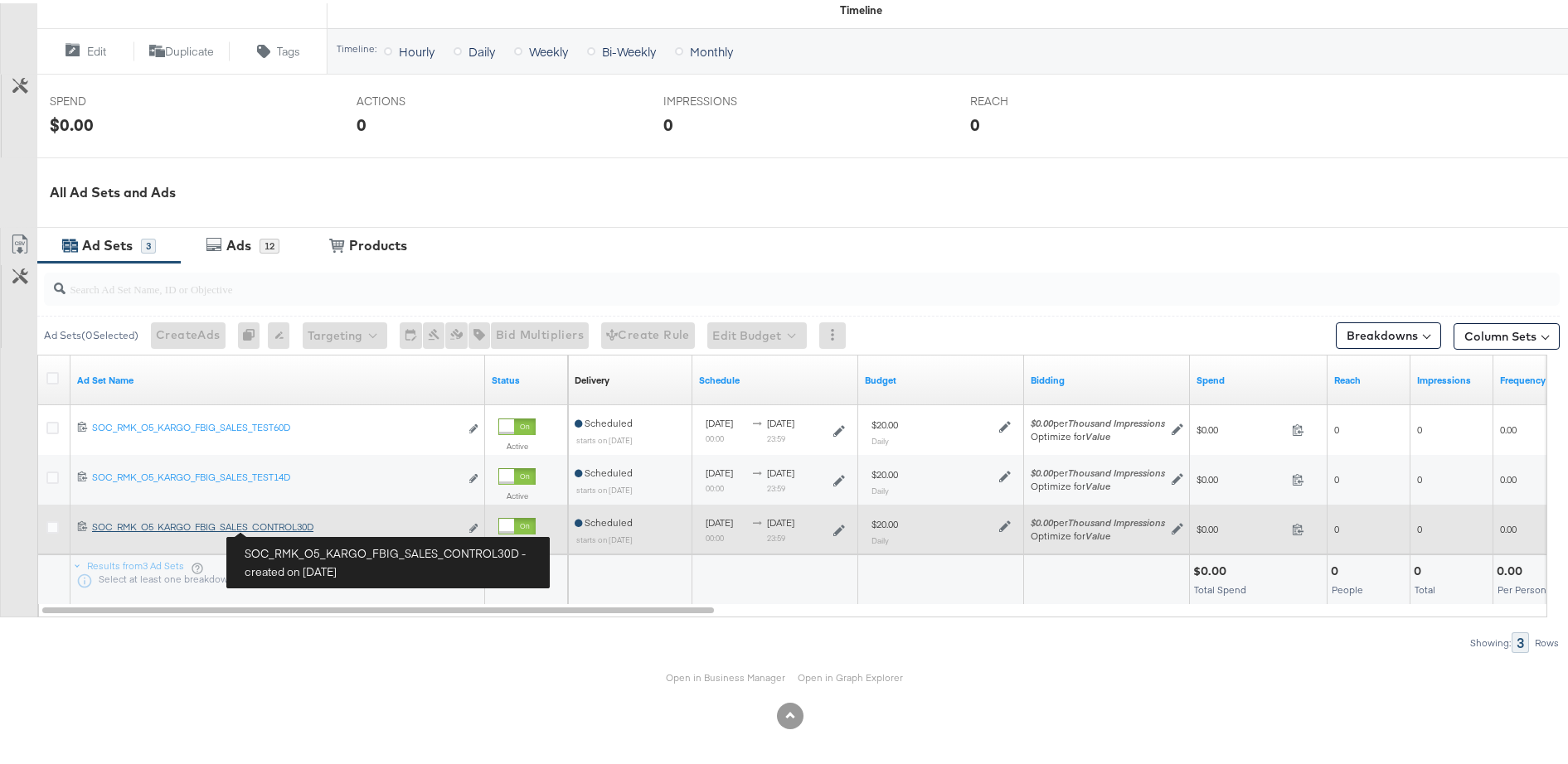
click at [289, 526] on div "SOC_RMK_O5_KARGO_FBIG_SALES_CONTROL30D SOC_RMK_O5_KARGO_FBIG_SALES_CONTROL30D" at bounding box center [275, 524] width 367 height 14
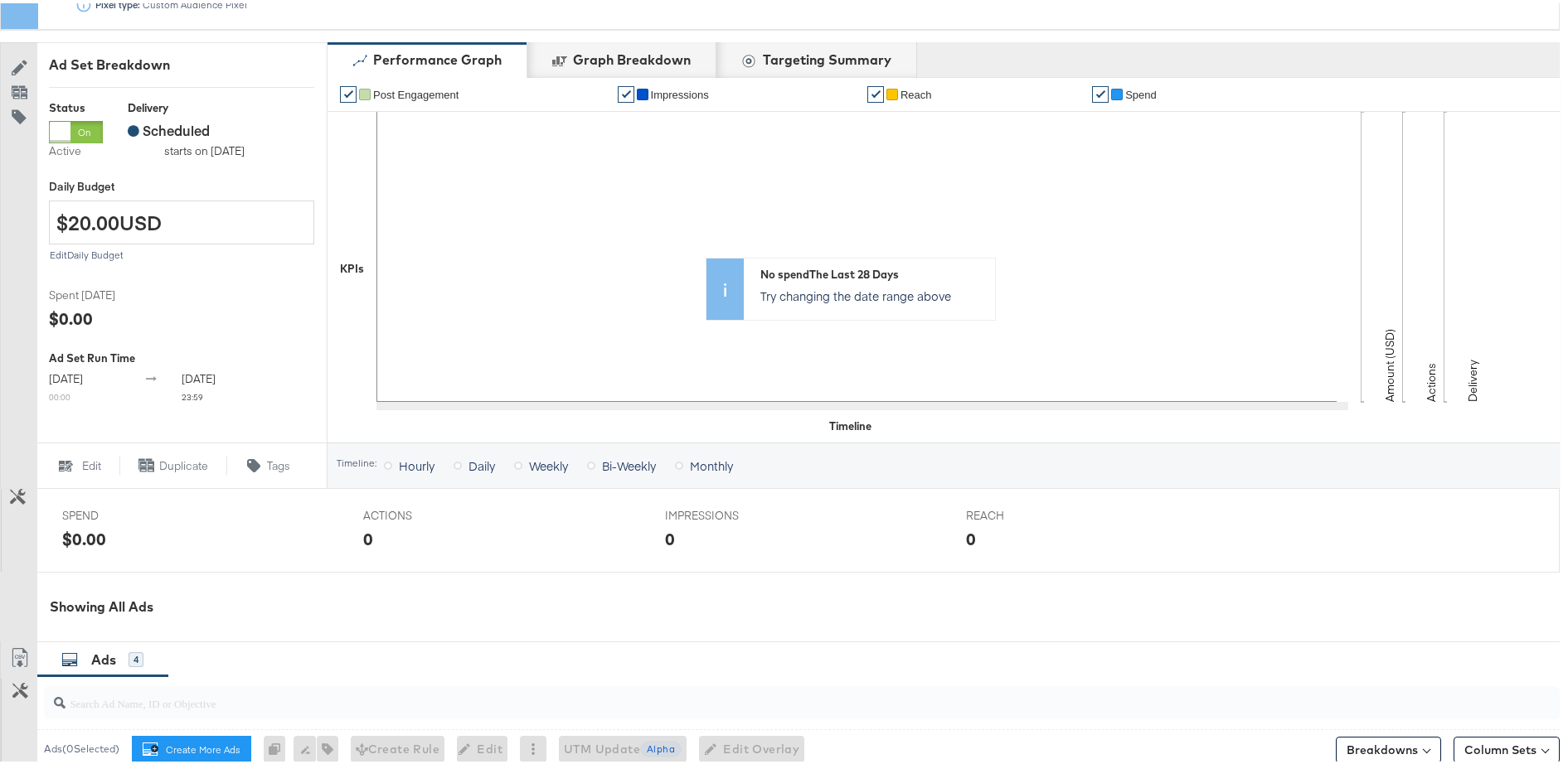
scroll to position [640, 0]
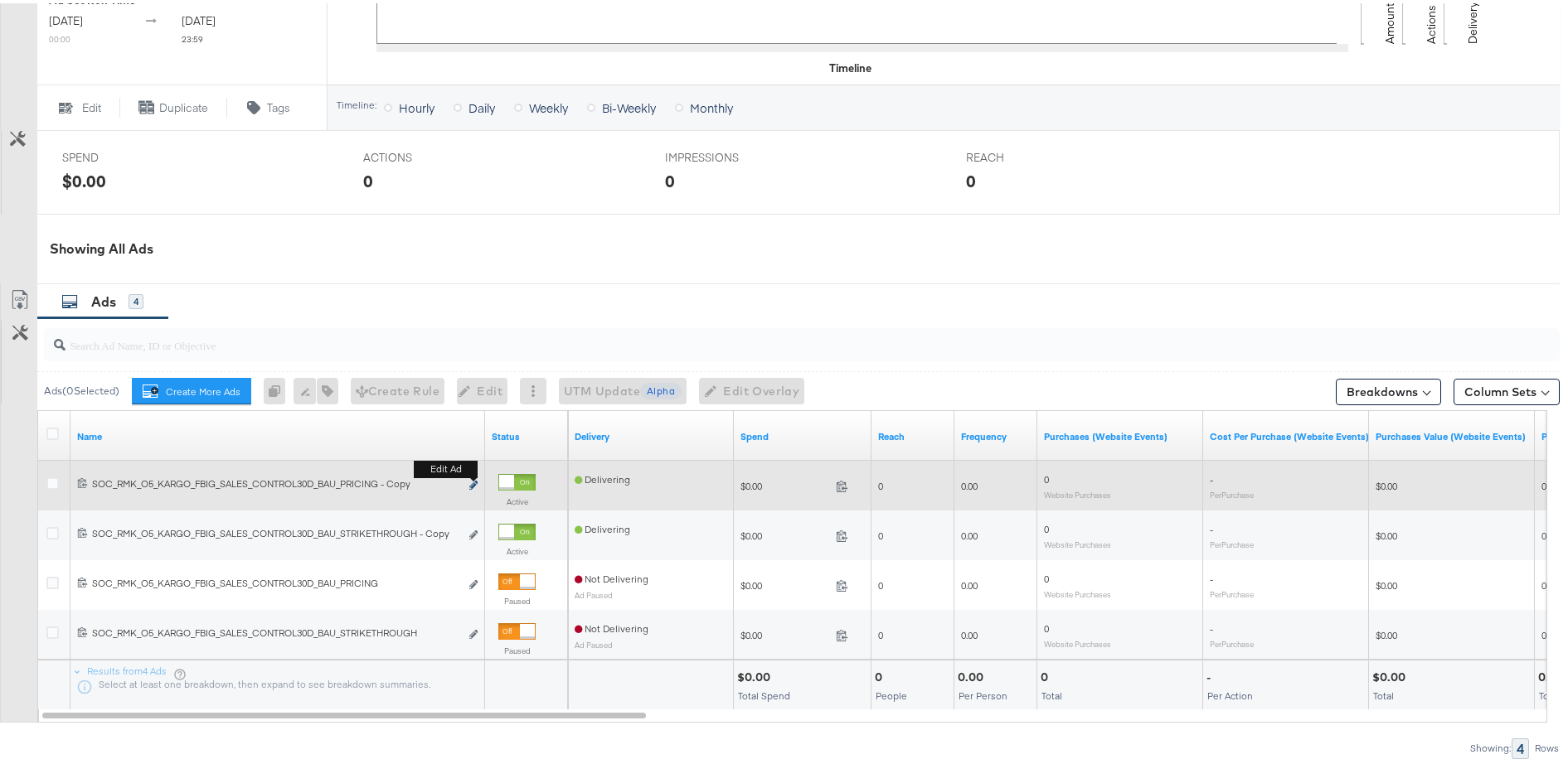
click at [472, 482] on icon "link" at bounding box center [473, 482] width 9 height 9
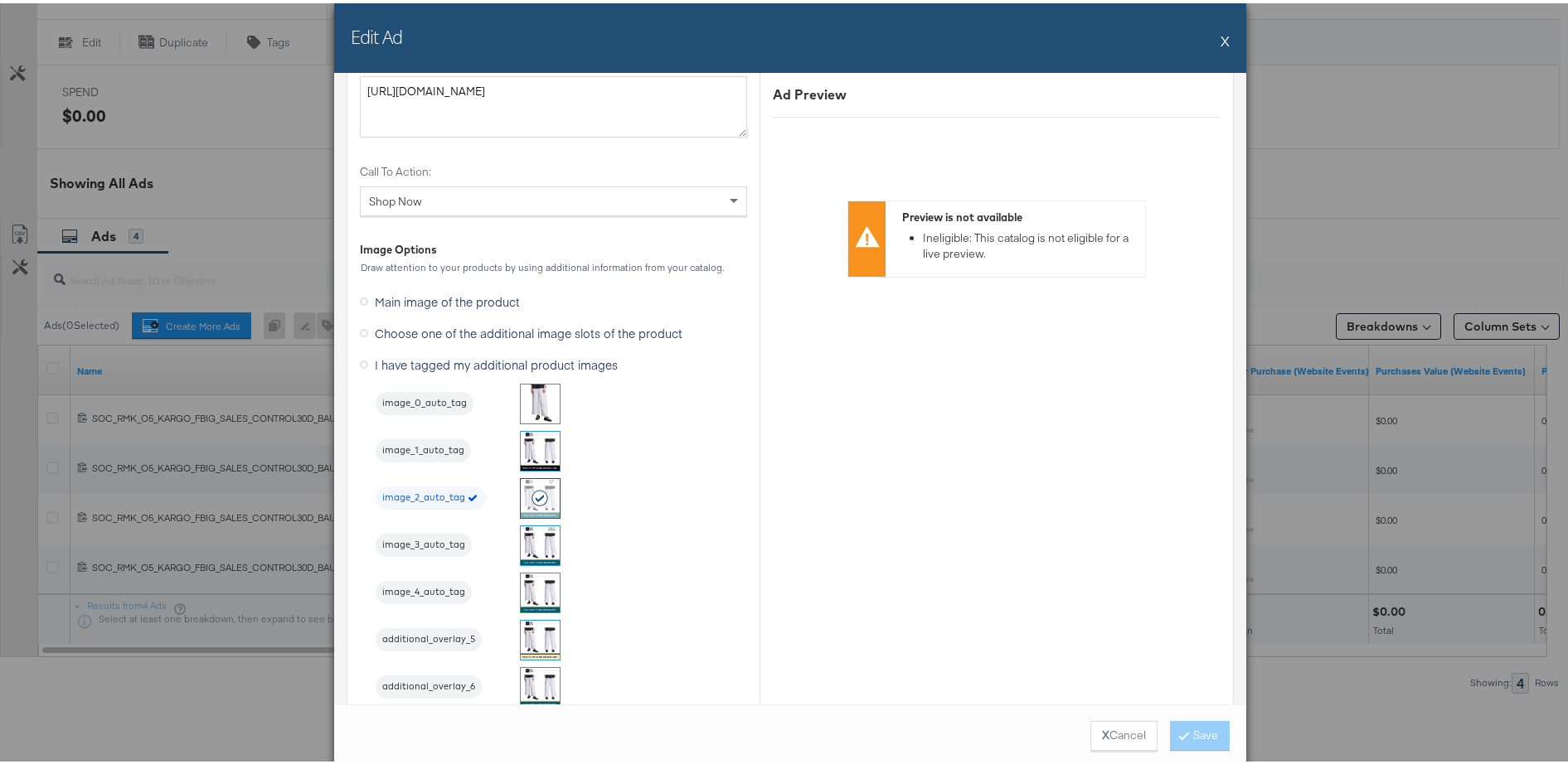
scroll to position [1548, 0]
click at [1221, 39] on button "X" at bounding box center [1225, 37] width 9 height 33
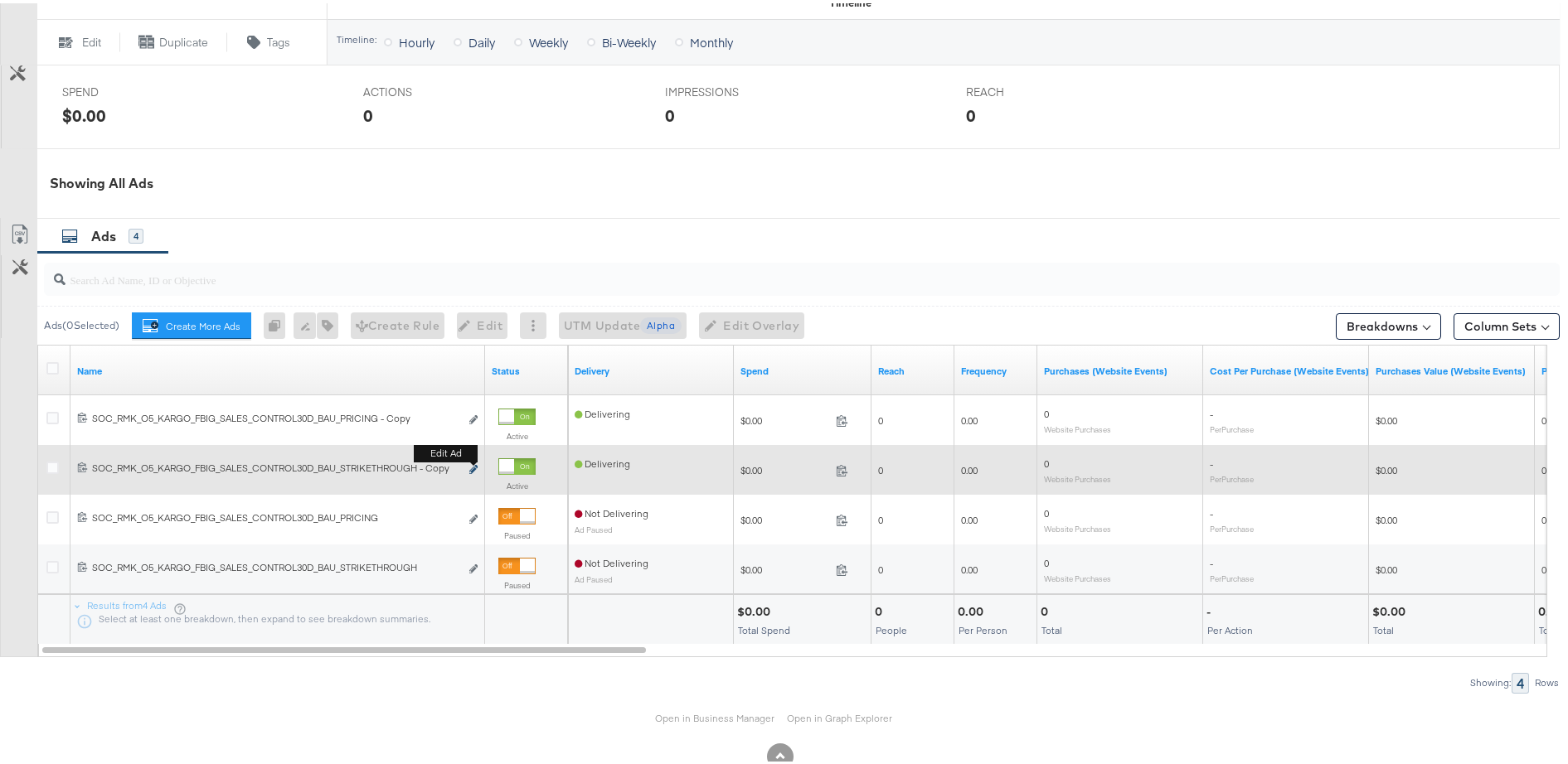
click at [474, 467] on icon "link" at bounding box center [473, 465] width 9 height 9
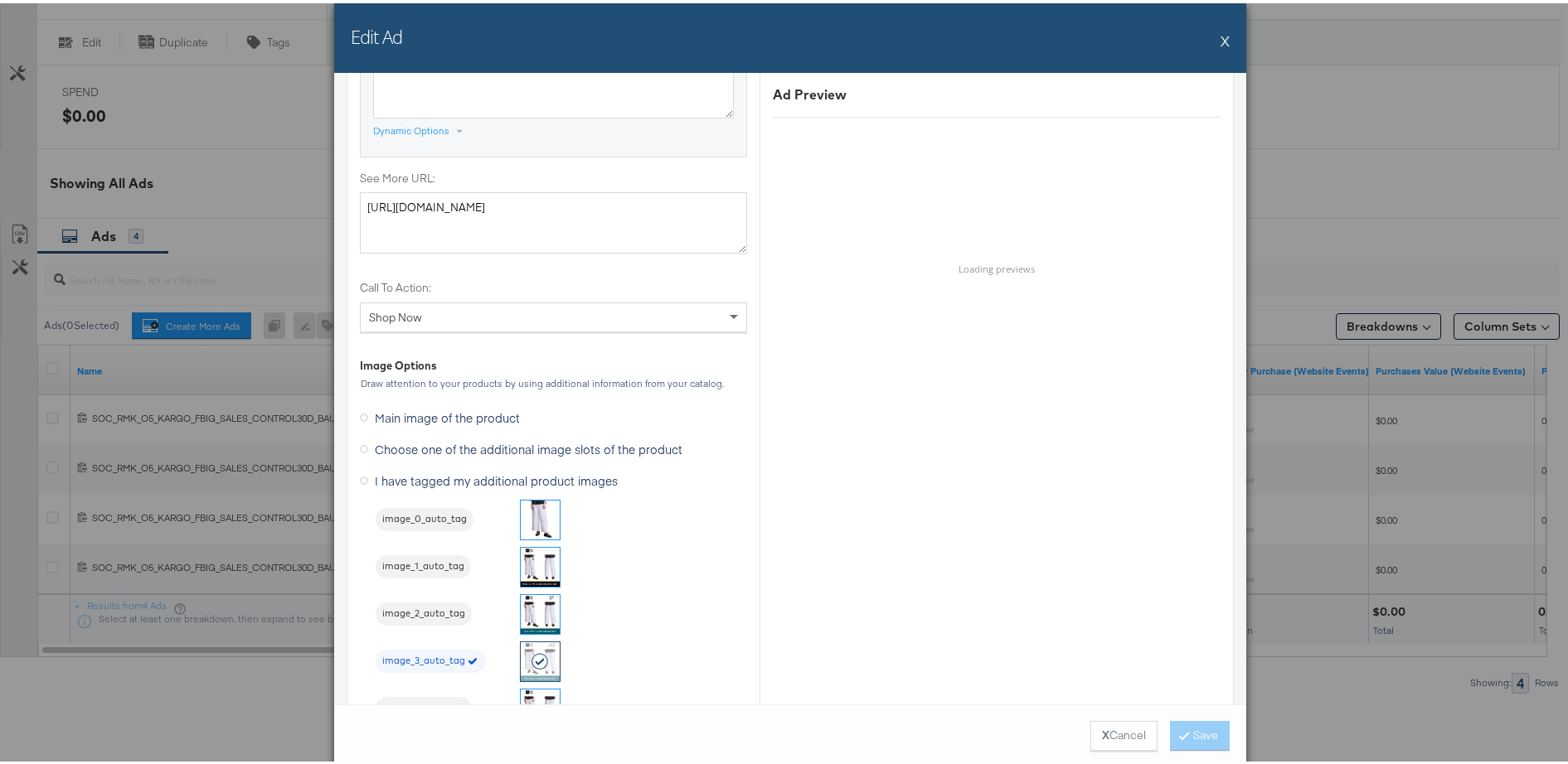
scroll to position [1432, 0]
click at [1221, 37] on button "X" at bounding box center [1225, 37] width 9 height 33
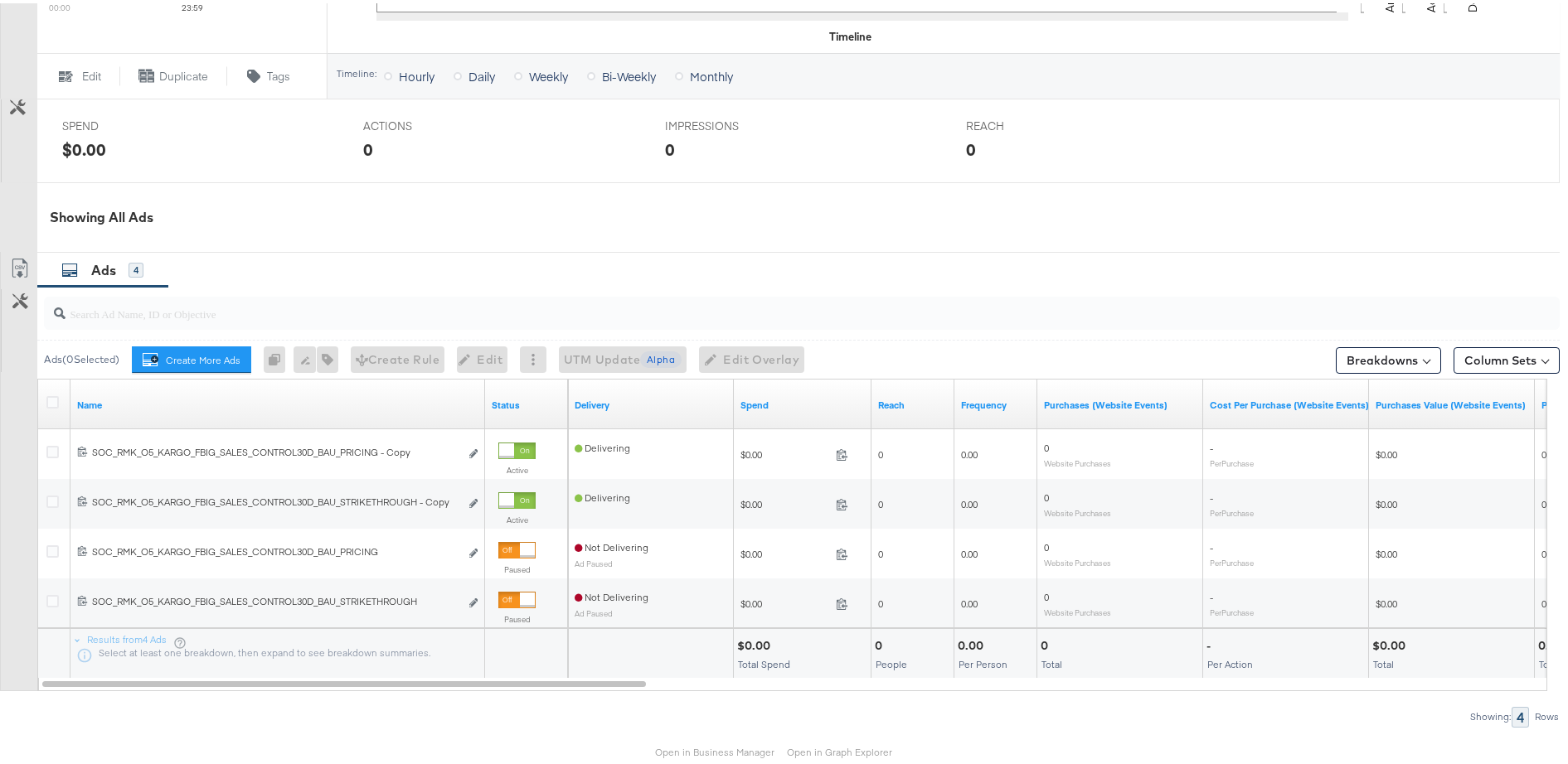
scroll to position [746, 0]
